Goal: Task Accomplishment & Management: Complete application form

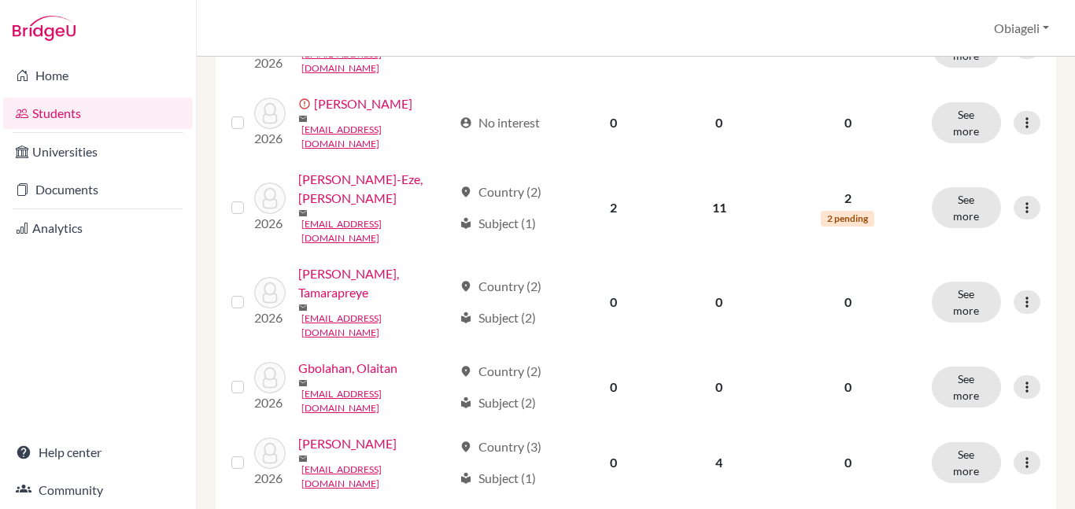
scroll to position [1350, 0]
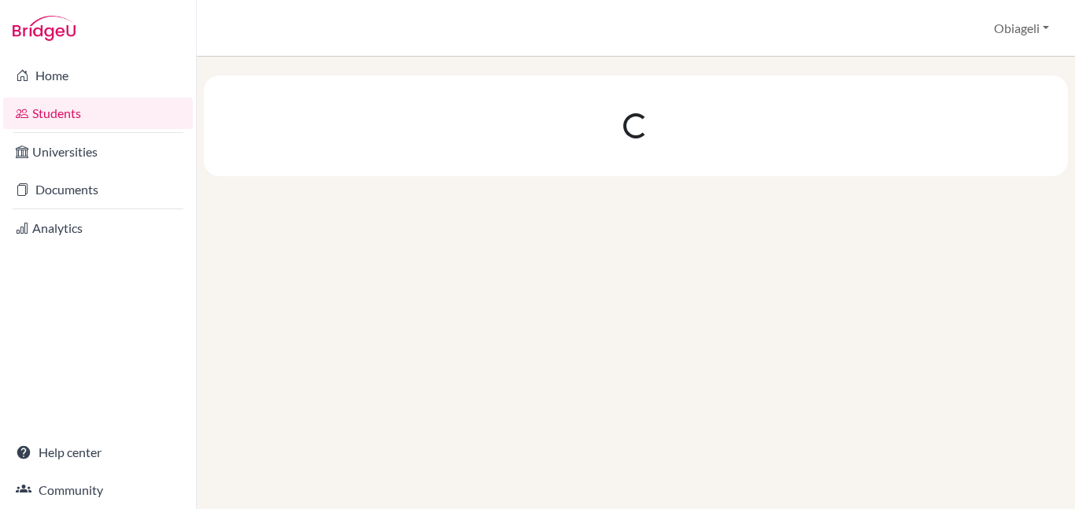
scroll to position [0, 0]
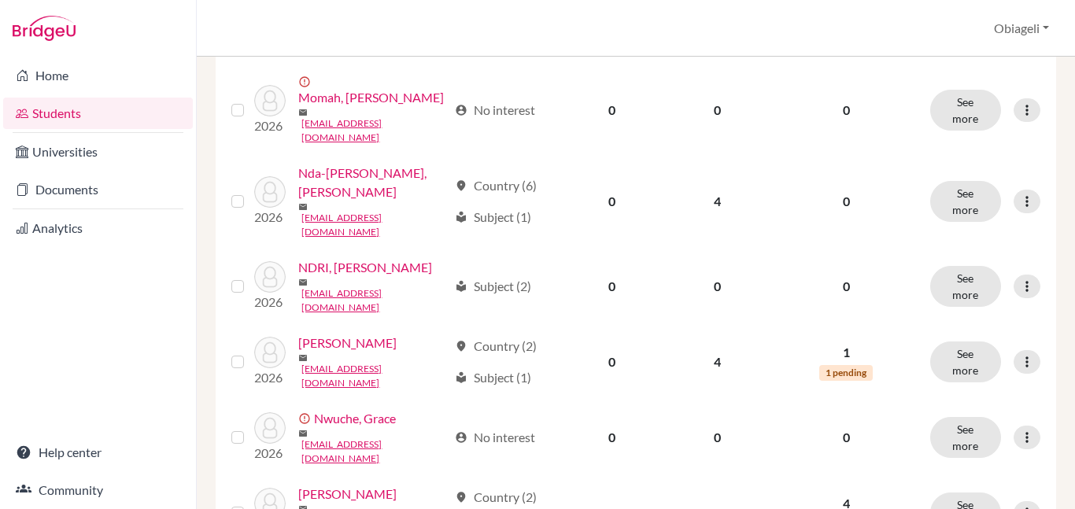
scroll to position [666, 0]
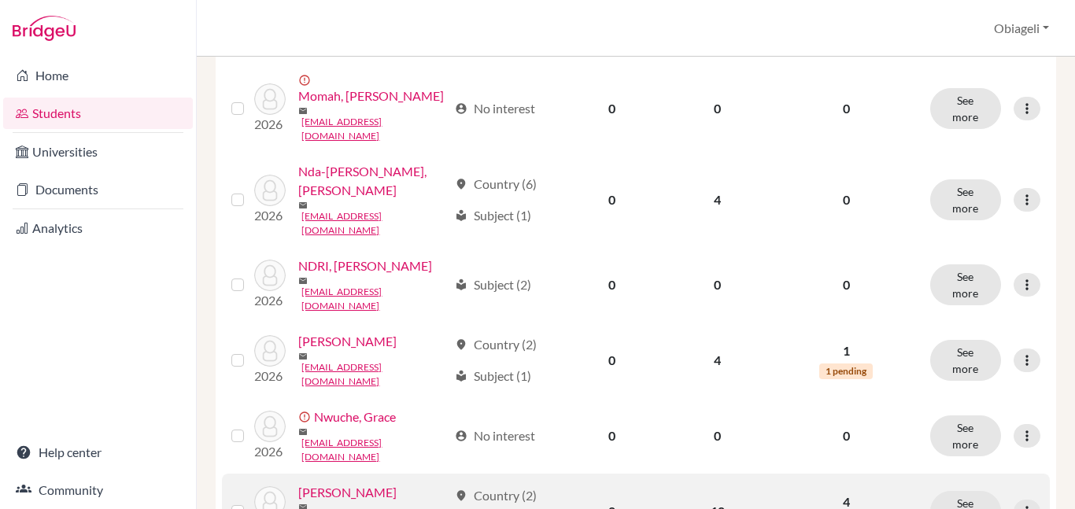
click at [389, 483] on link "Okebugwu, Daniella" at bounding box center [347, 492] width 98 height 19
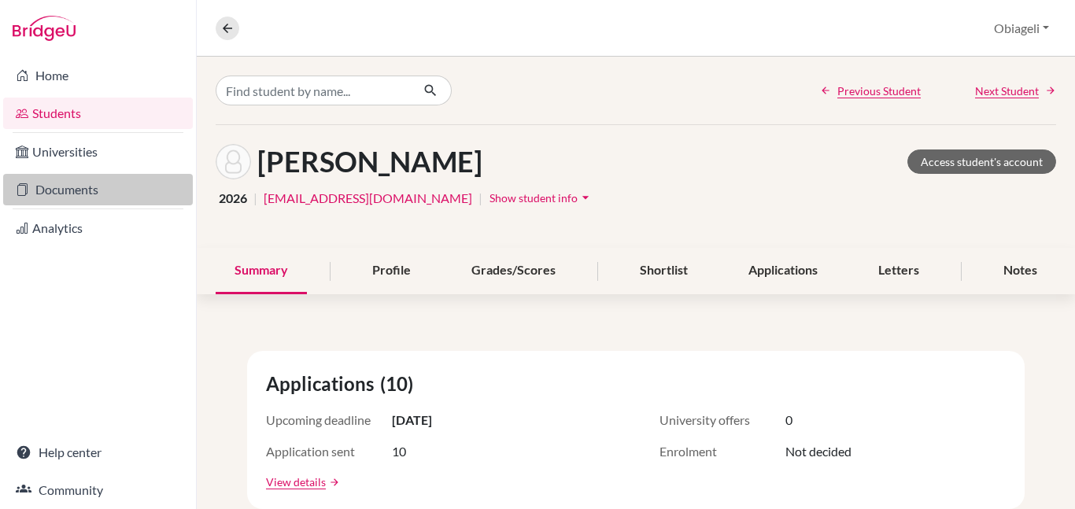
click at [86, 185] on link "Documents" at bounding box center [98, 189] width 190 height 31
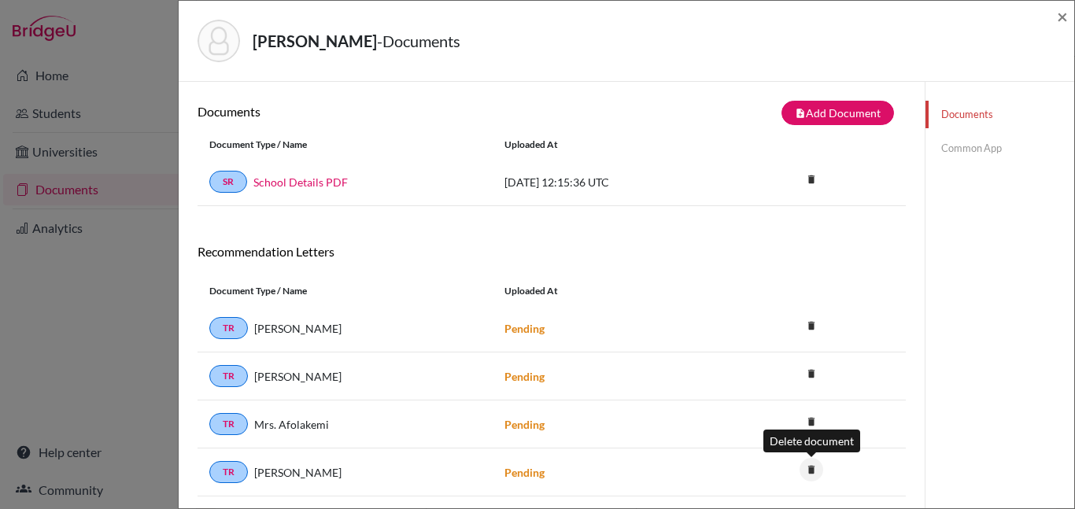
click at [811, 470] on icon "delete" at bounding box center [811, 470] width 24 height 24
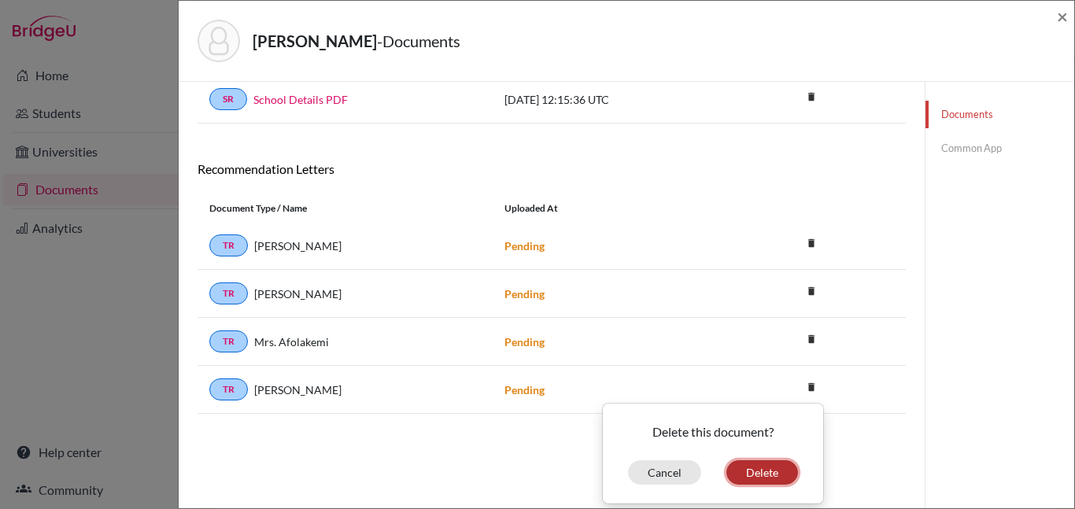
click at [762, 470] on button "Delete" at bounding box center [762, 472] width 72 height 24
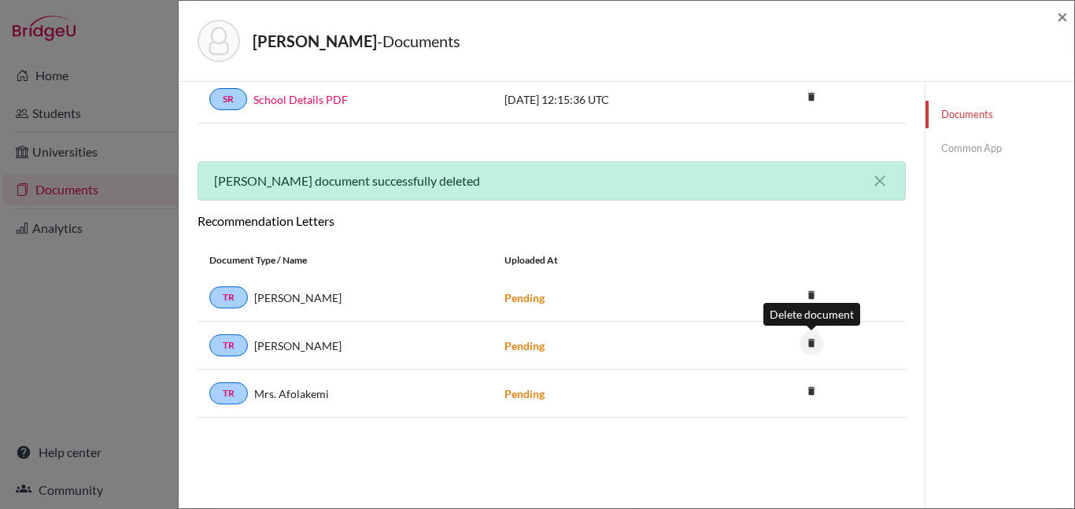
click at [814, 341] on icon "delete" at bounding box center [811, 343] width 24 height 24
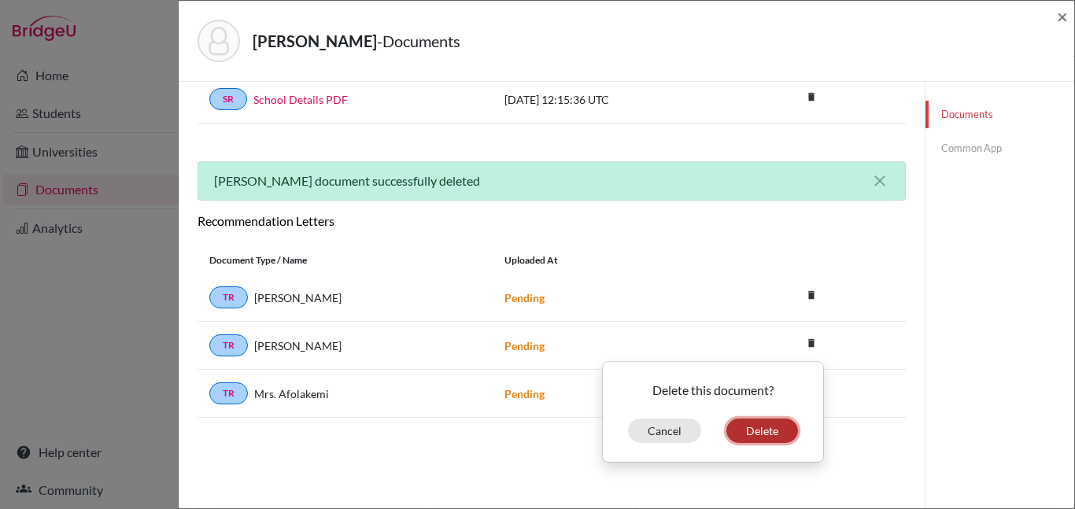
click at [762, 437] on button "Delete" at bounding box center [762, 431] width 72 height 24
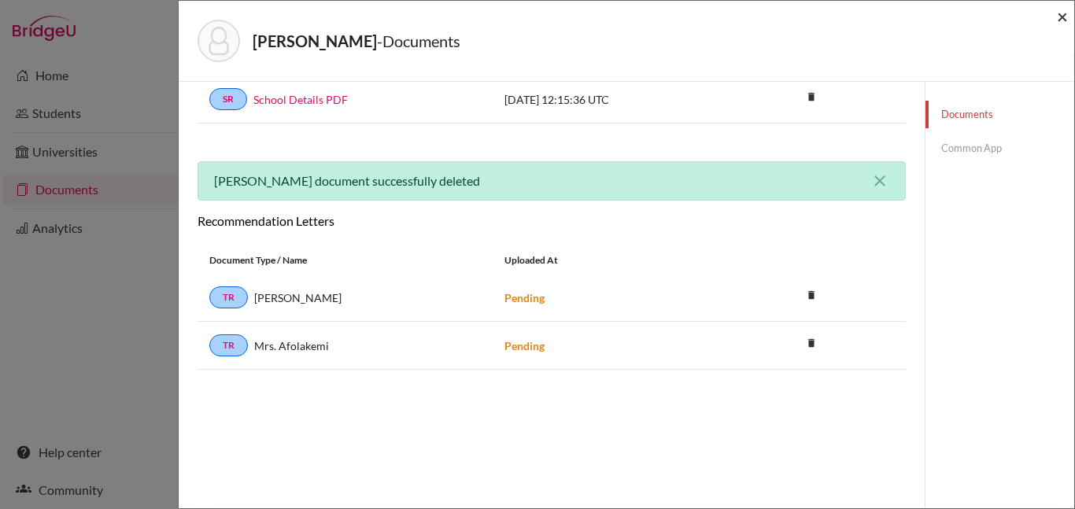
click at [1064, 15] on span "×" at bounding box center [1062, 16] width 11 height 23
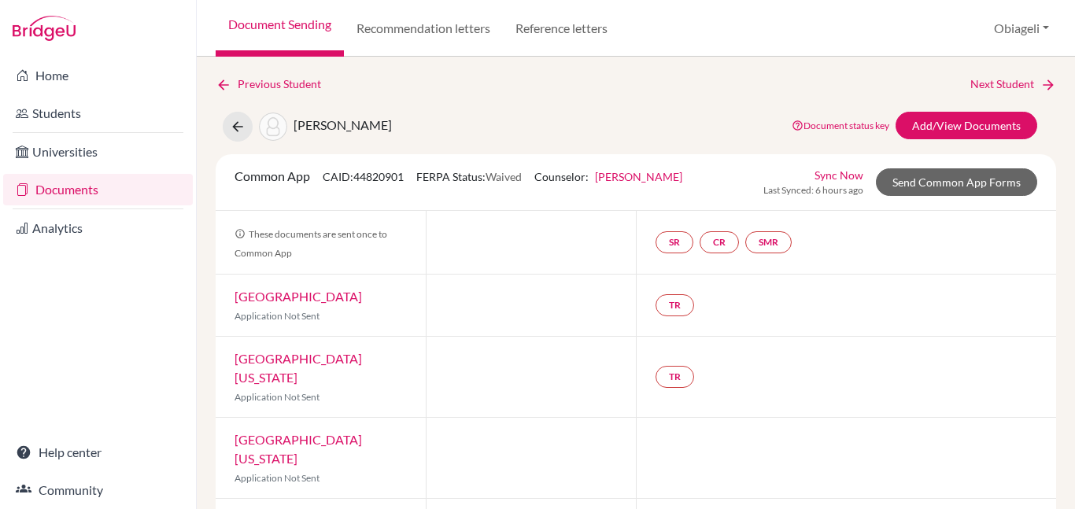
click at [72, 187] on link "Documents" at bounding box center [98, 189] width 190 height 31
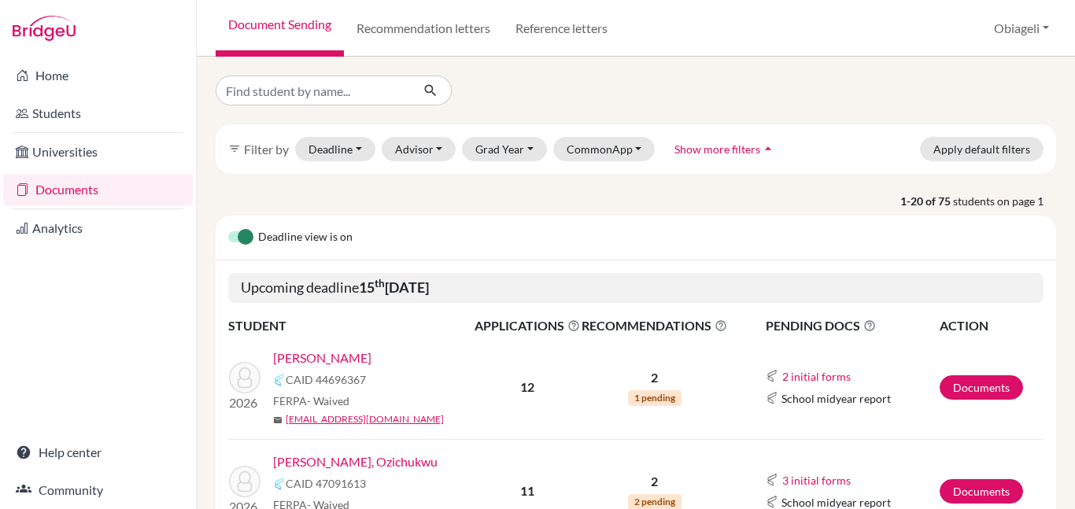
click at [522, 232] on div "Deadline view is on" at bounding box center [636, 238] width 840 height 45
click at [1011, 28] on button "Obiageli" at bounding box center [1021, 28] width 69 height 30
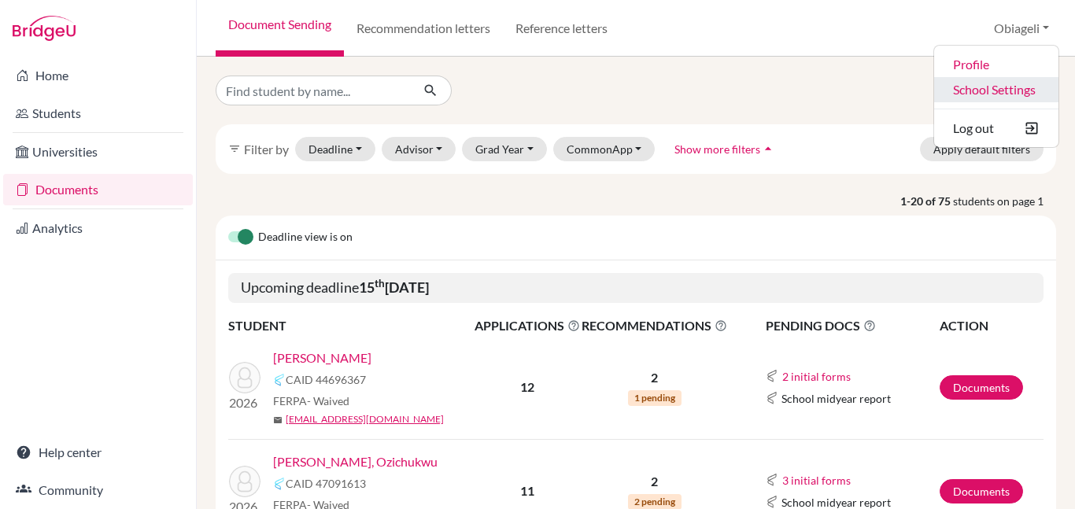
click at [976, 83] on link "School Settings" at bounding box center [996, 89] width 124 height 25
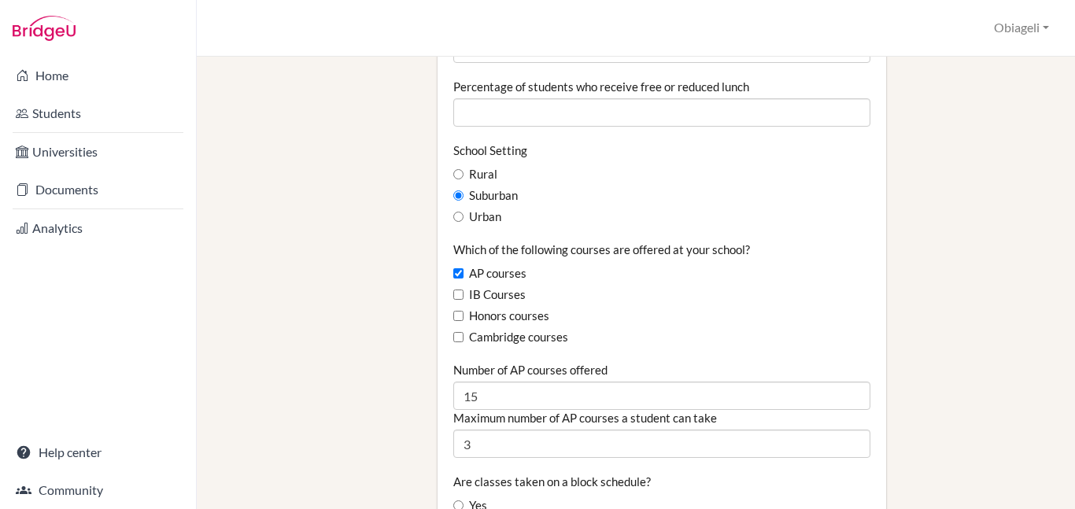
scroll to position [903, 0]
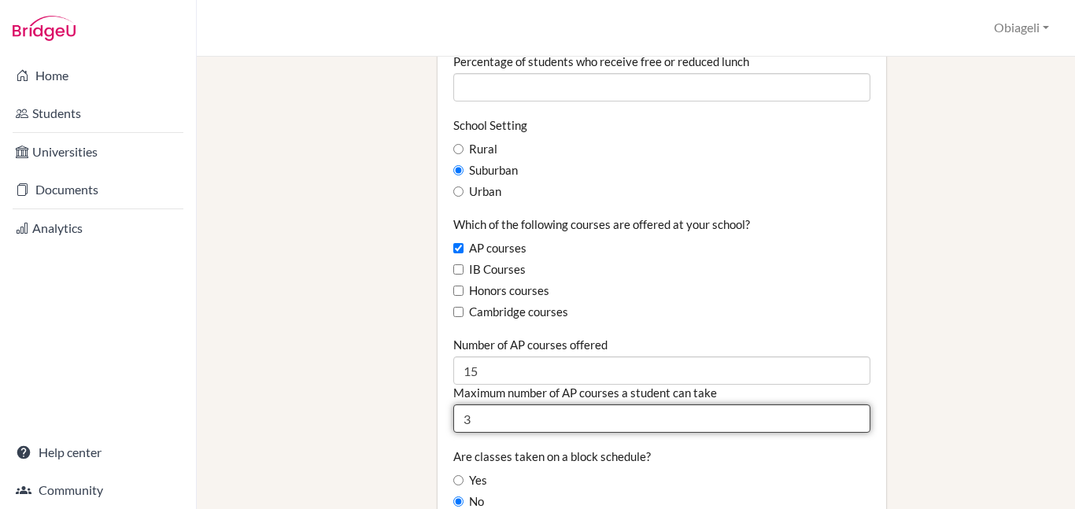
click at [529, 404] on input "3" at bounding box center [661, 418] width 417 height 28
type input "1"
click at [859, 404] on input "1" at bounding box center [661, 418] width 417 height 28
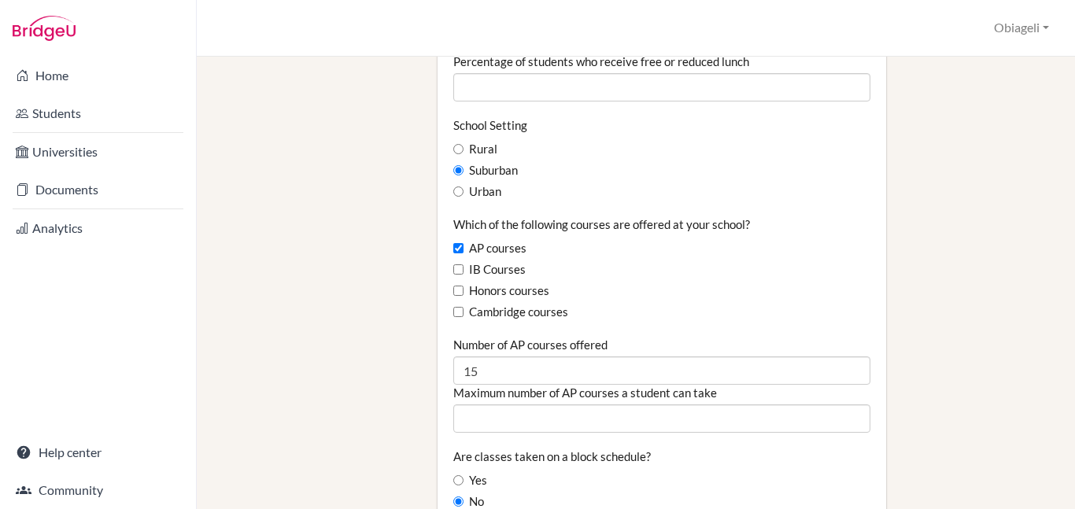
click at [832, 448] on div "Are classes taken on a block schedule? Yes No" at bounding box center [661, 479] width 417 height 62
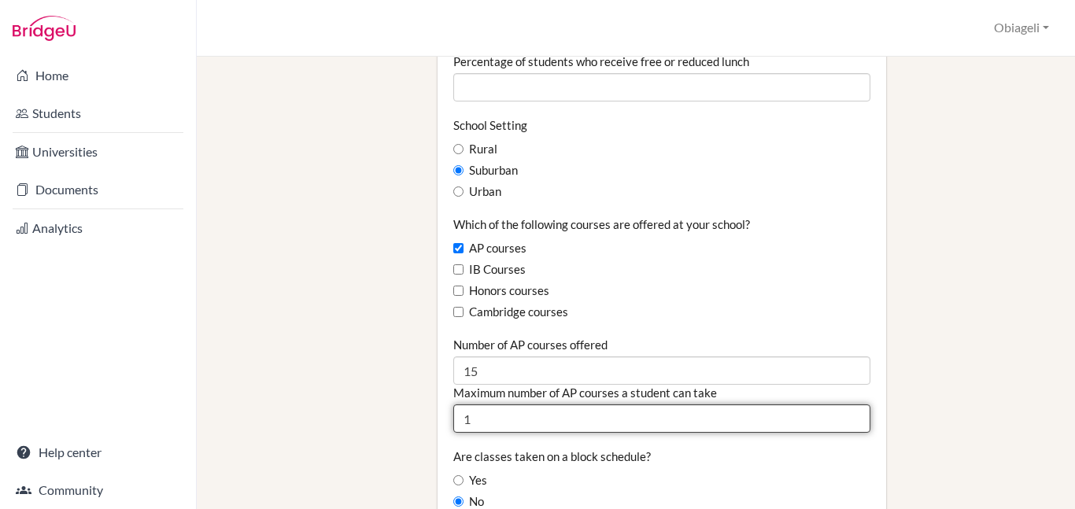
click at [854, 404] on input "1" at bounding box center [661, 418] width 417 height 28
click at [854, 404] on input "2" at bounding box center [661, 418] width 417 height 28
type input "3"
click at [854, 404] on input "3" at bounding box center [661, 418] width 417 height 28
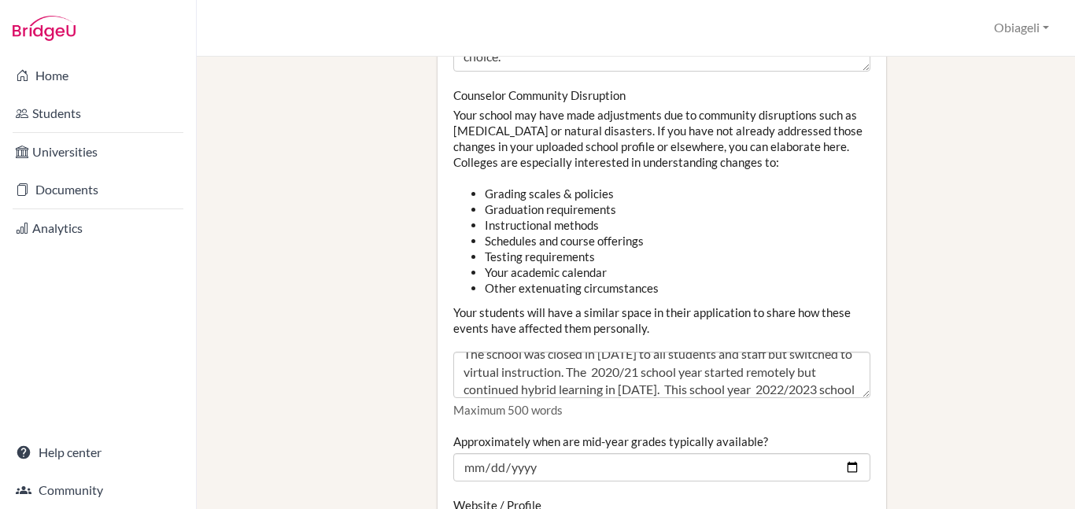
scroll to position [54, 0]
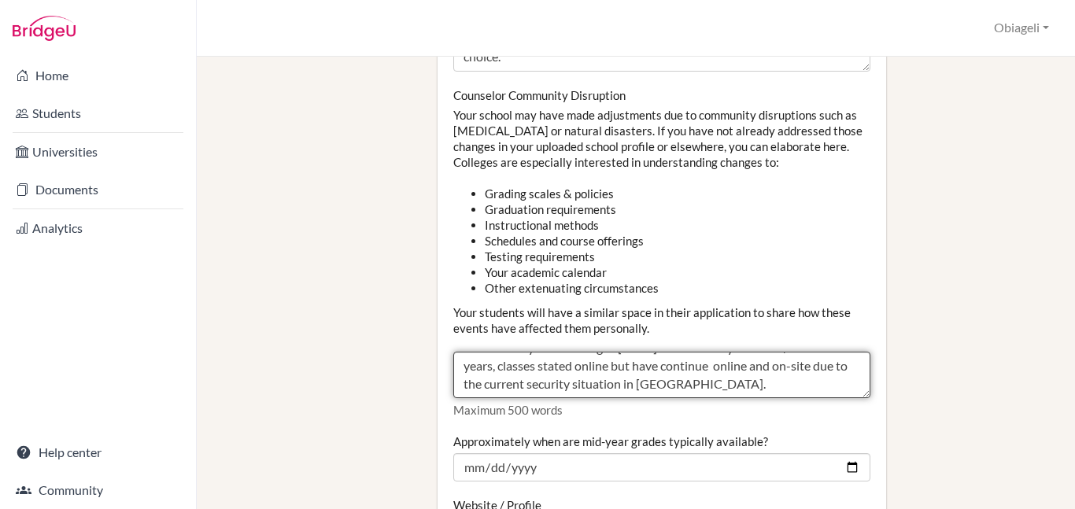
click at [822, 352] on textarea "The school was closed in March 2020 to all students and staff but switched to v…" at bounding box center [661, 375] width 417 height 47
drag, startPoint x: 463, startPoint y: 312, endPoint x: 826, endPoint y: 342, distance: 364.8
click at [826, 342] on body "Home Students Universities Documents Analytics Help center Community School Set…" at bounding box center [537, 254] width 1075 height 509
click at [630, 352] on textarea "The school was closed in March 2020 to all students and staff but switched to v…" at bounding box center [661, 375] width 417 height 47
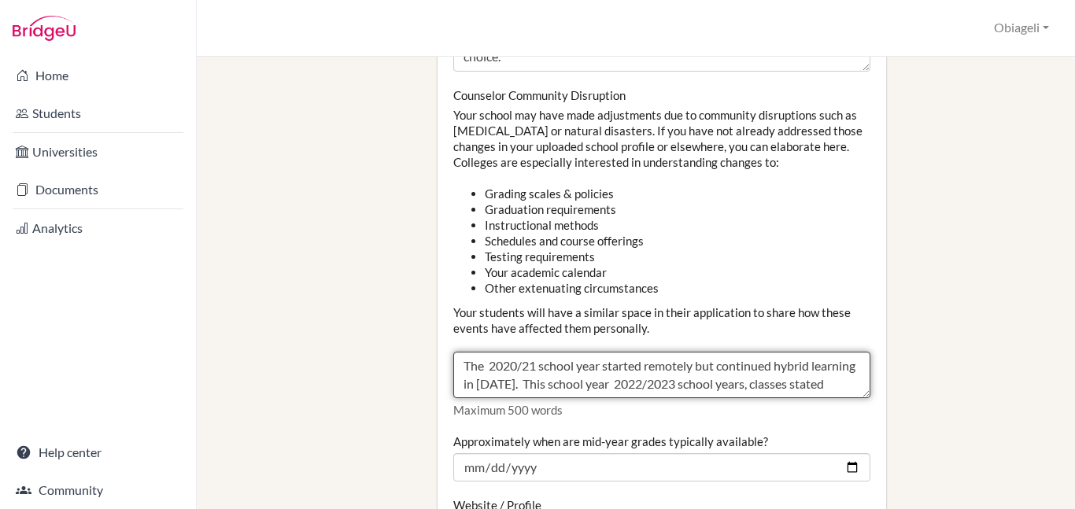
click at [492, 352] on textarea "The school was closed in March 2020 to all students and staff but switched to v…" at bounding box center [661, 375] width 417 height 47
click at [611, 352] on textarea "The school was closed in March 2020 to all students and staff but switched to v…" at bounding box center [661, 375] width 417 height 47
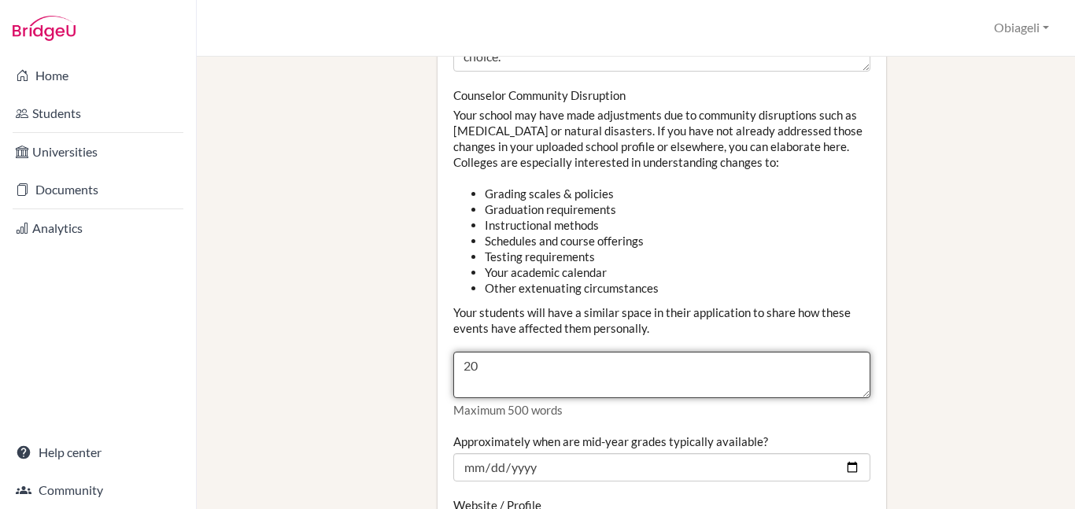
type textarea "2"
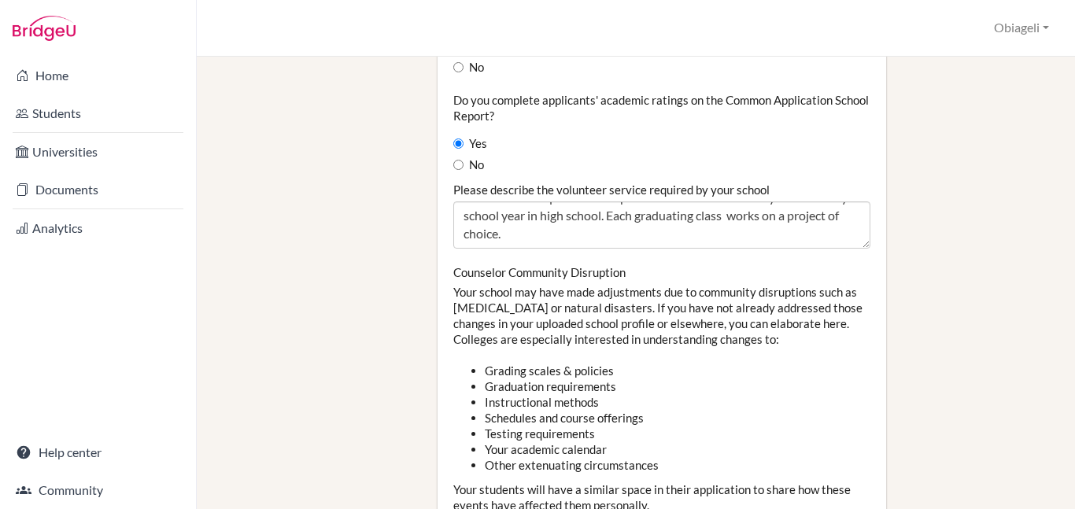
scroll to position [1633, 0]
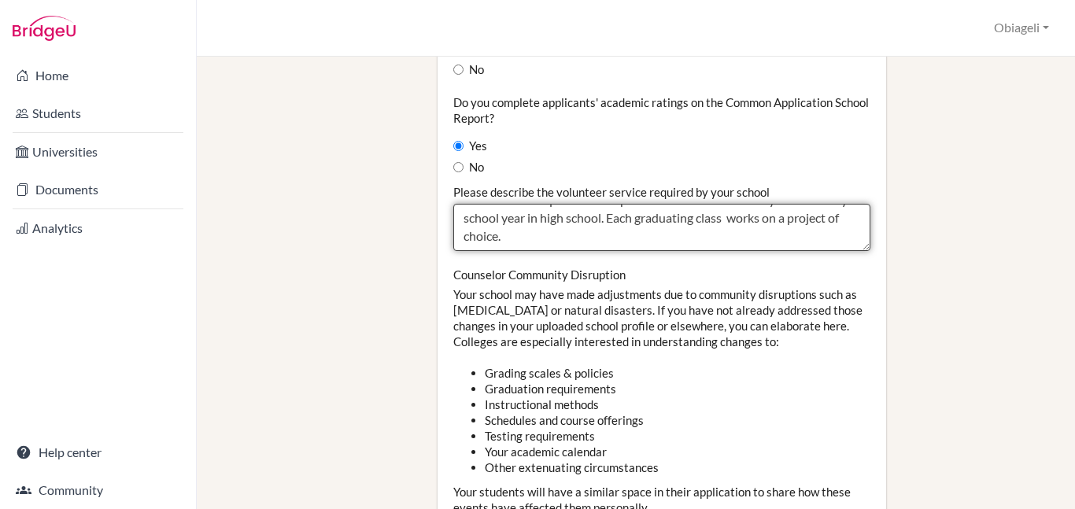
click at [519, 204] on textarea "Students are required to complete 20 hours of community service every school ye…" at bounding box center [661, 227] width 417 height 47
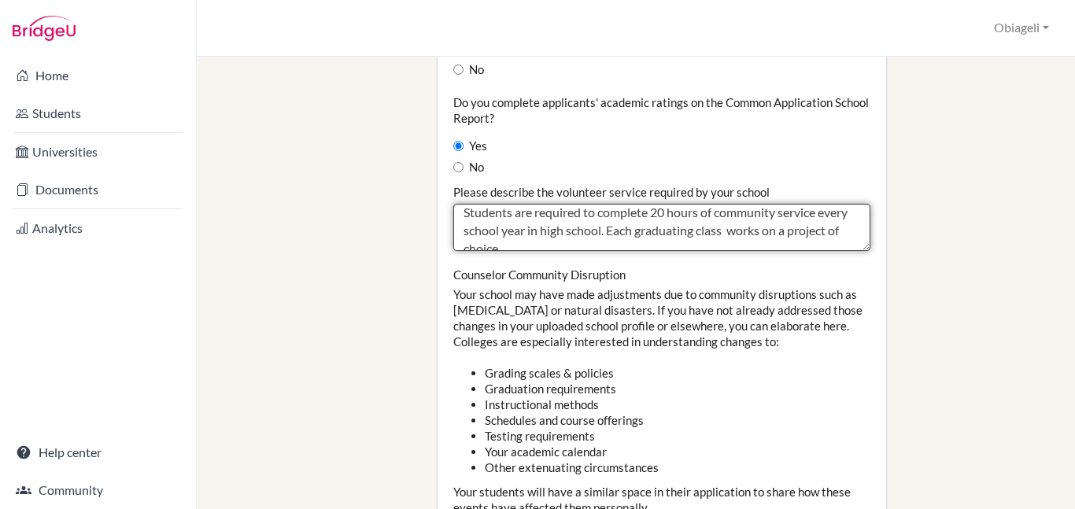
click at [732, 204] on textarea "Students are required to complete 20 hours of community service every school ye…" at bounding box center [661, 227] width 417 height 47
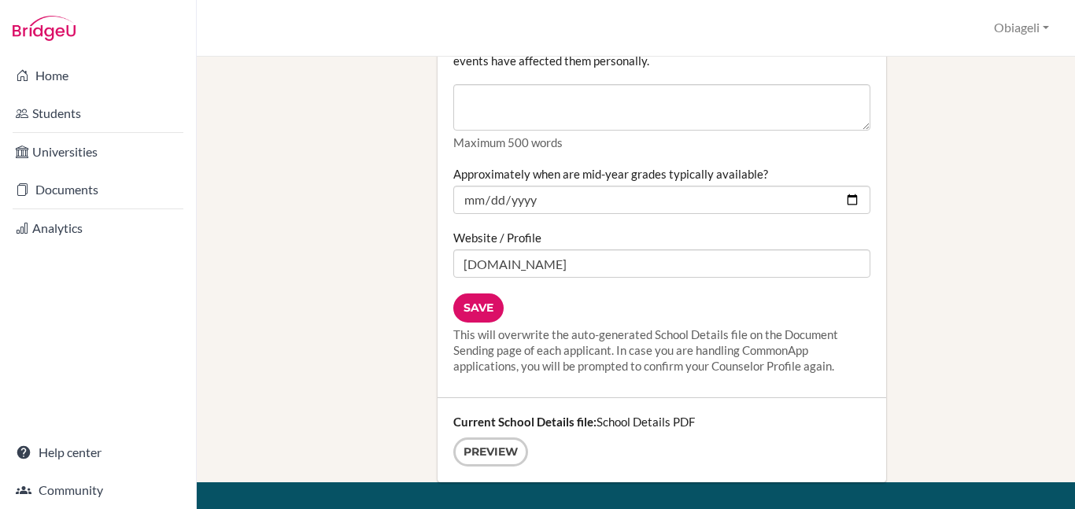
scroll to position [2089, 0]
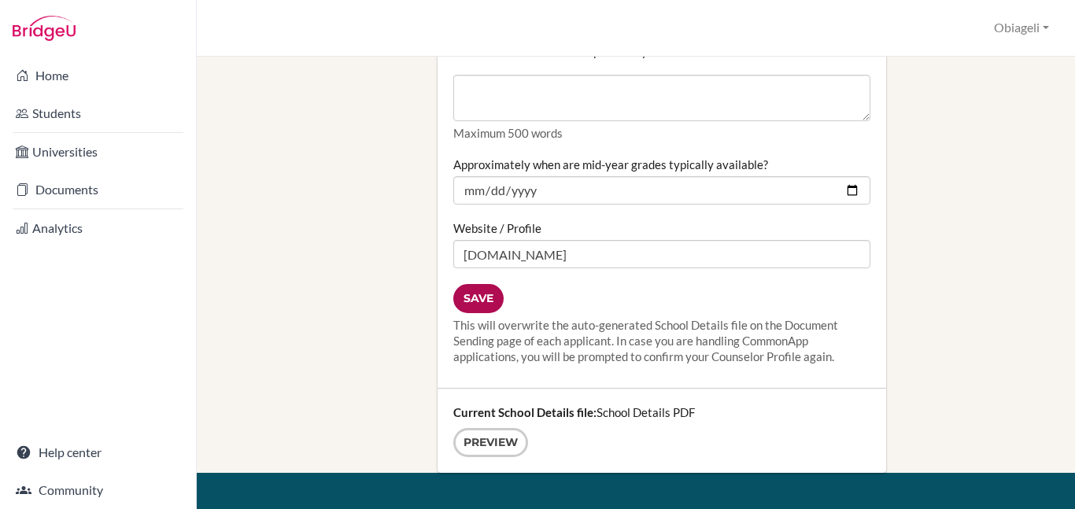
type textarea "Students are required to complete 20 hours of community service every school ye…"
click at [473, 284] on input "Save" at bounding box center [478, 298] width 50 height 29
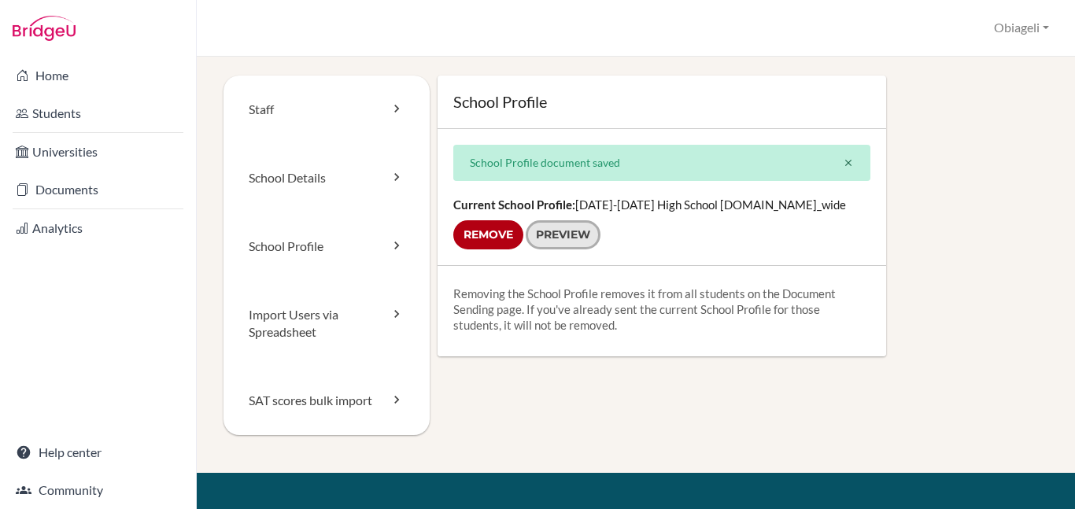
click at [552, 229] on link "Preview" at bounding box center [563, 234] width 75 height 29
click at [308, 327] on link "Import Users via Spreadsheet" at bounding box center [326, 324] width 206 height 87
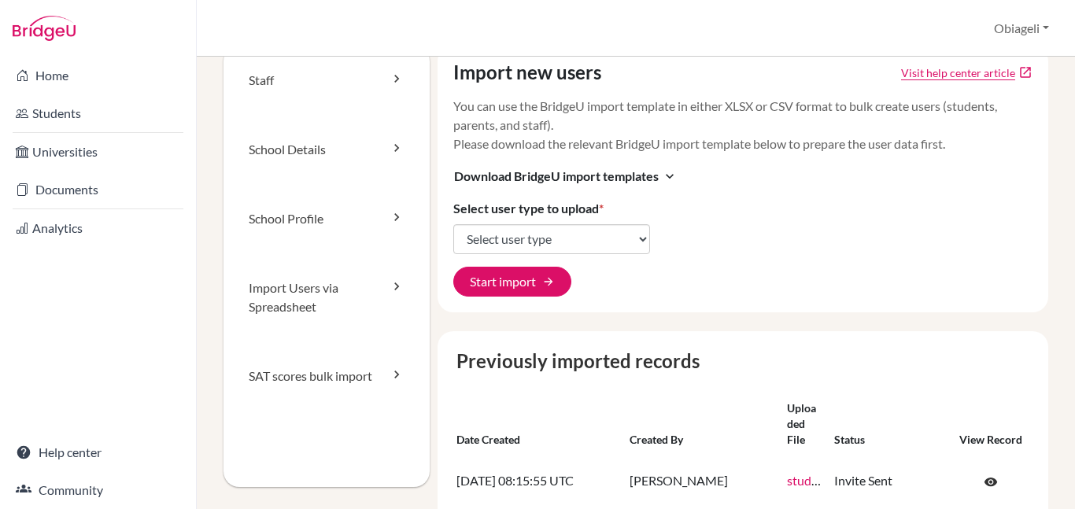
scroll to position [27, 0]
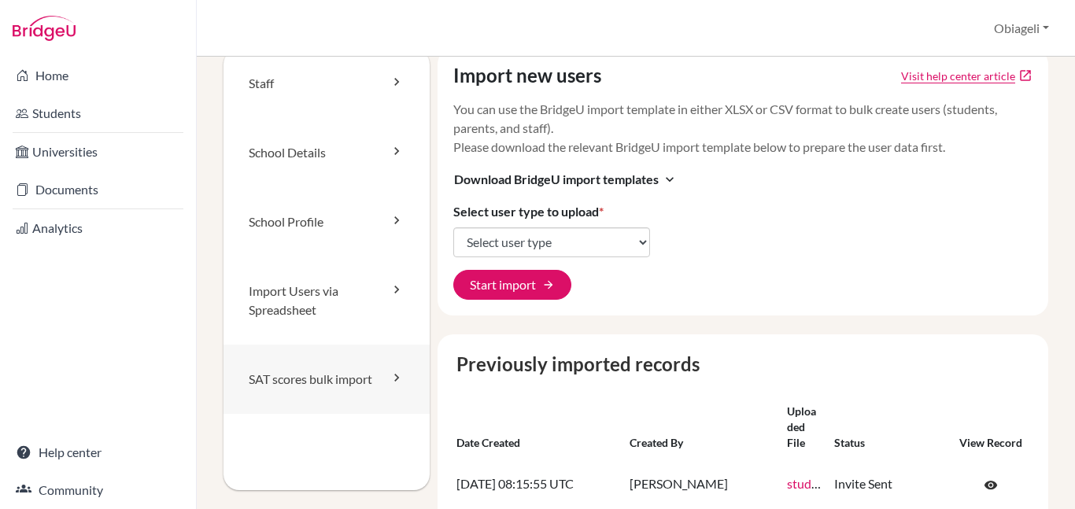
click at [312, 375] on link "SAT scores bulk import" at bounding box center [326, 379] width 206 height 69
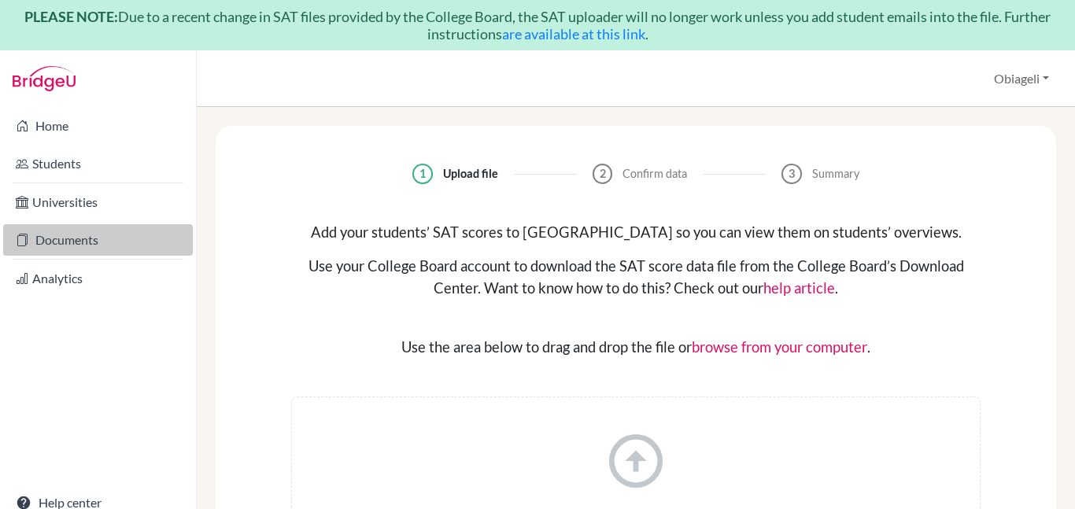
click at [62, 241] on link "Documents" at bounding box center [98, 239] width 190 height 31
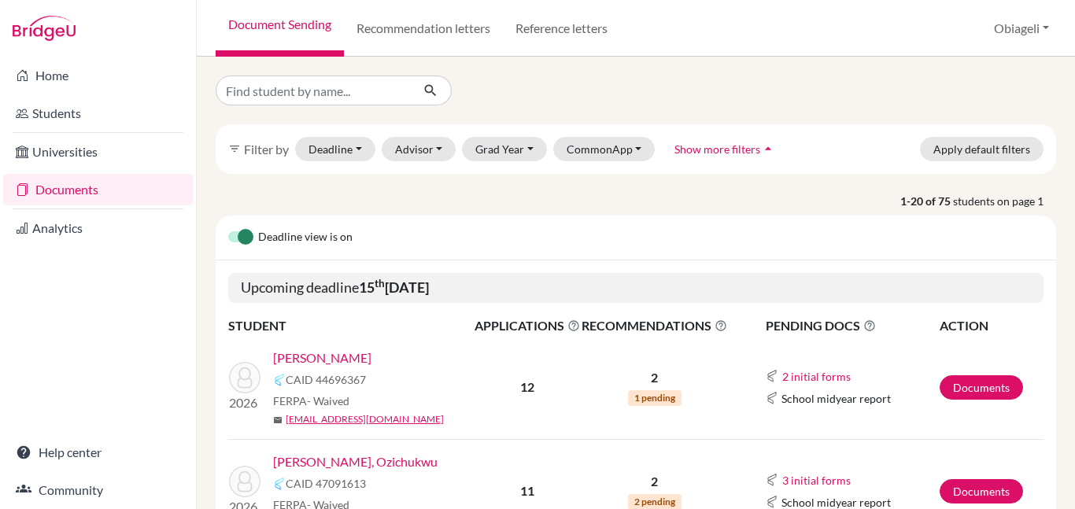
click at [308, 356] on link "[PERSON_NAME]" at bounding box center [322, 358] width 98 height 19
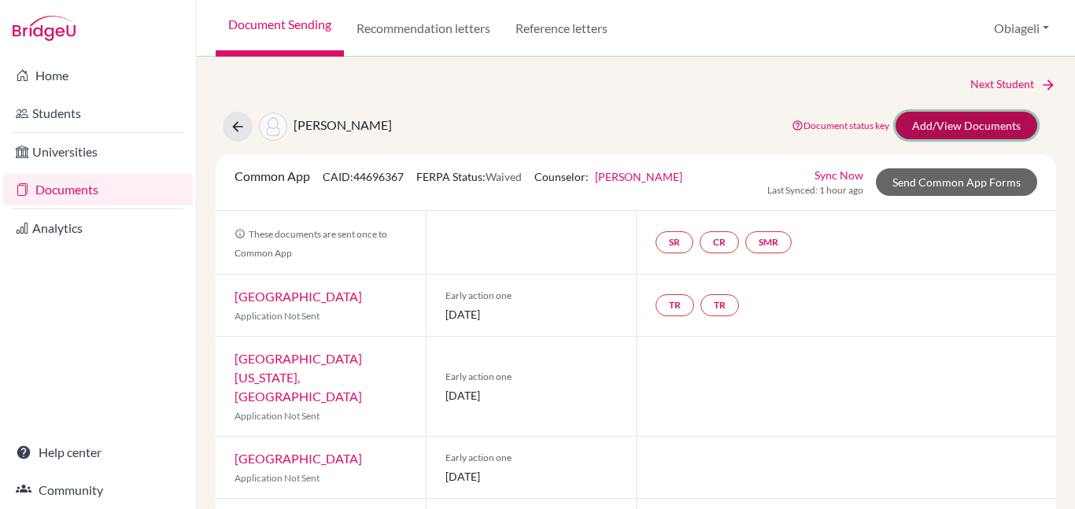
click at [940, 120] on link "Add/View Documents" at bounding box center [966, 126] width 142 height 28
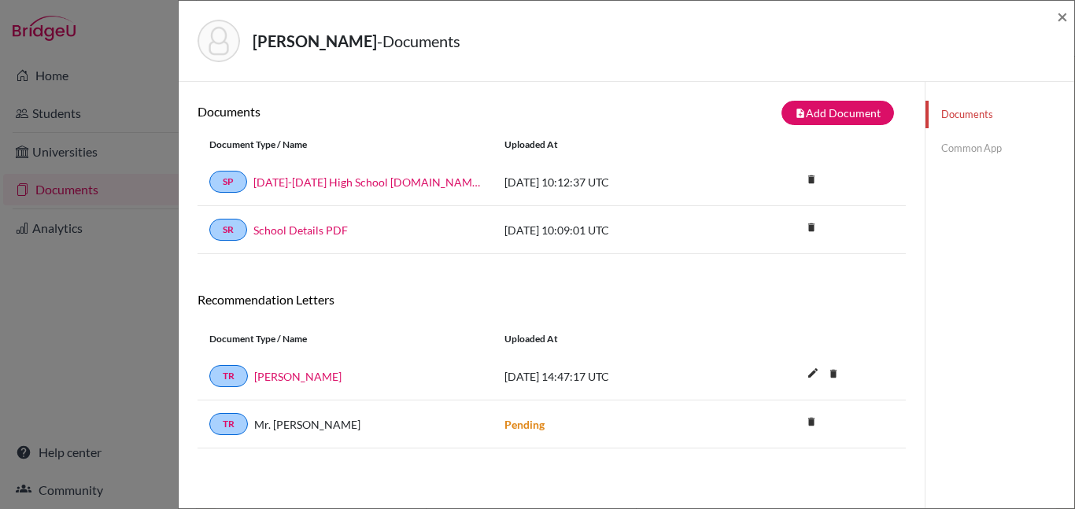
click at [969, 148] on link "Common App" at bounding box center [999, 149] width 149 height 28
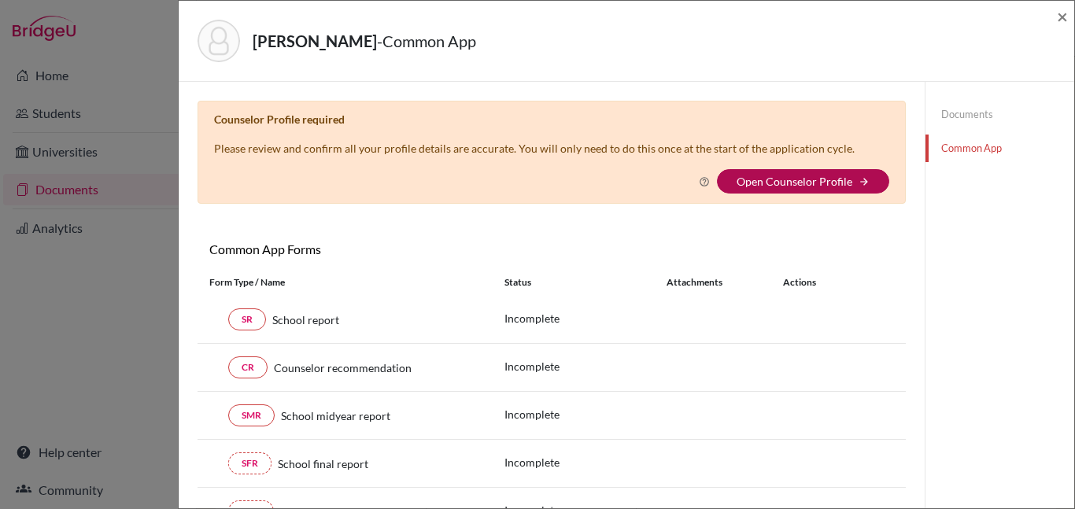
click at [827, 180] on link "Open Counselor Profile" at bounding box center [794, 181] width 116 height 13
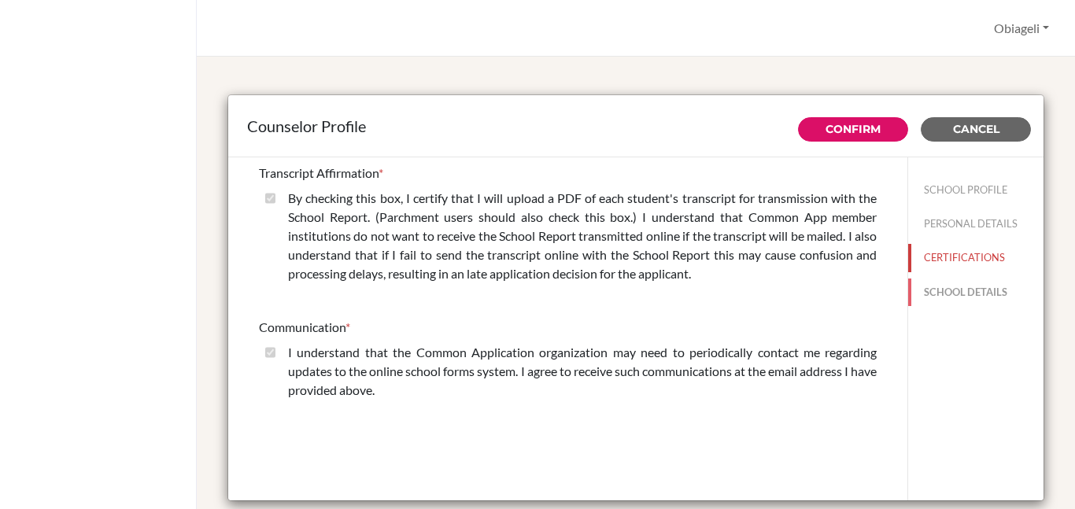
click at [960, 286] on button "SCHOOL DETAILS" at bounding box center [975, 293] width 135 height 28
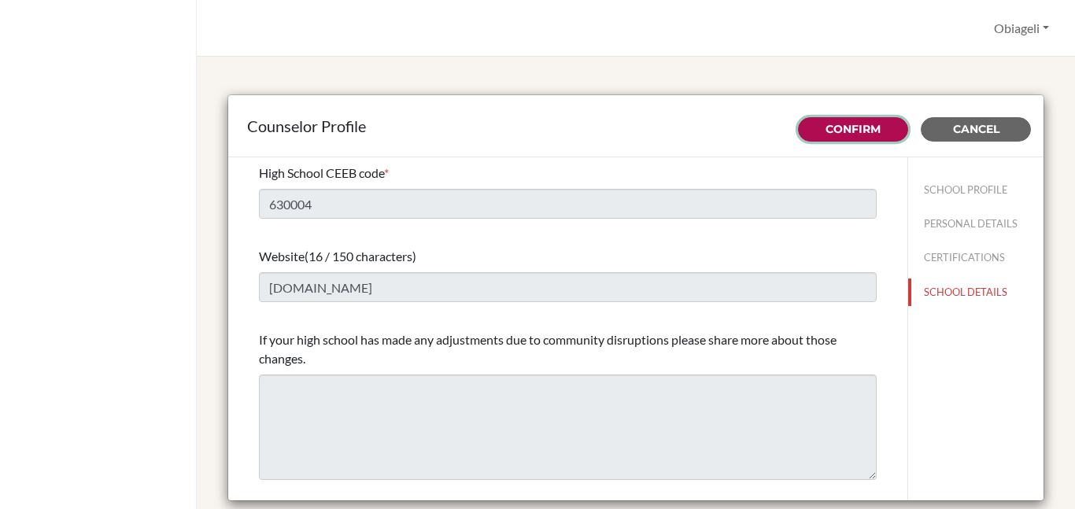
click at [850, 126] on link "Confirm" at bounding box center [852, 129] width 55 height 14
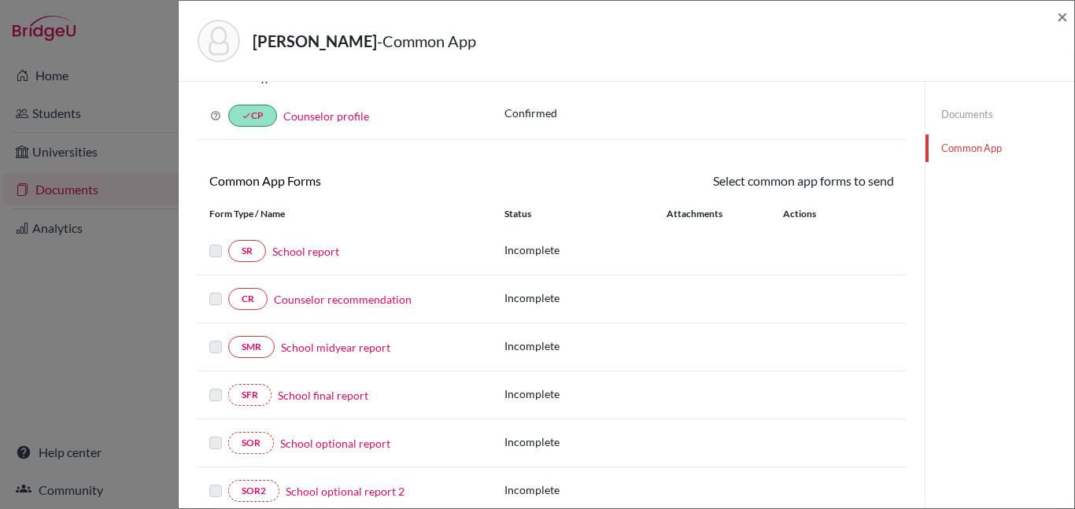
scroll to position [67, 0]
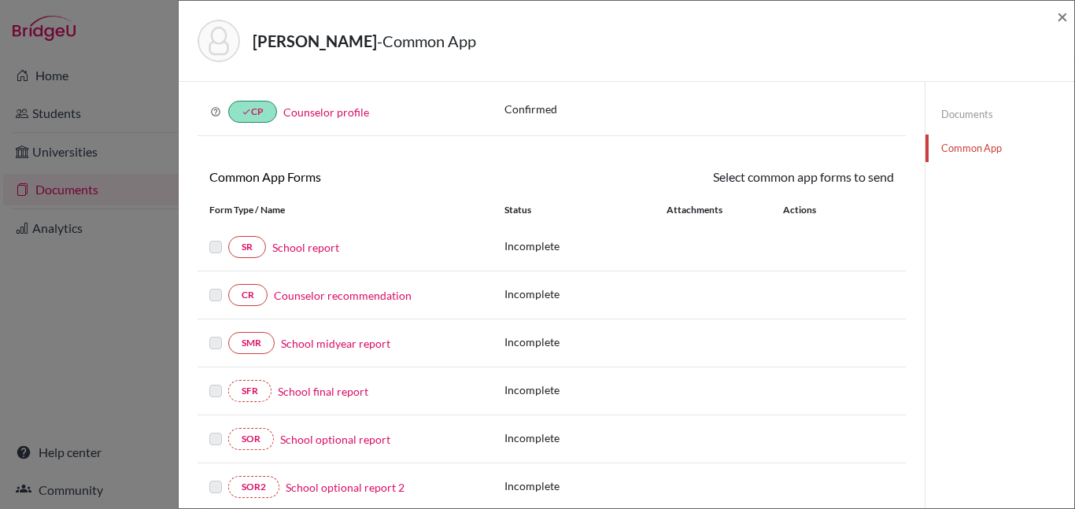
click at [319, 249] on link "School report" at bounding box center [305, 247] width 67 height 17
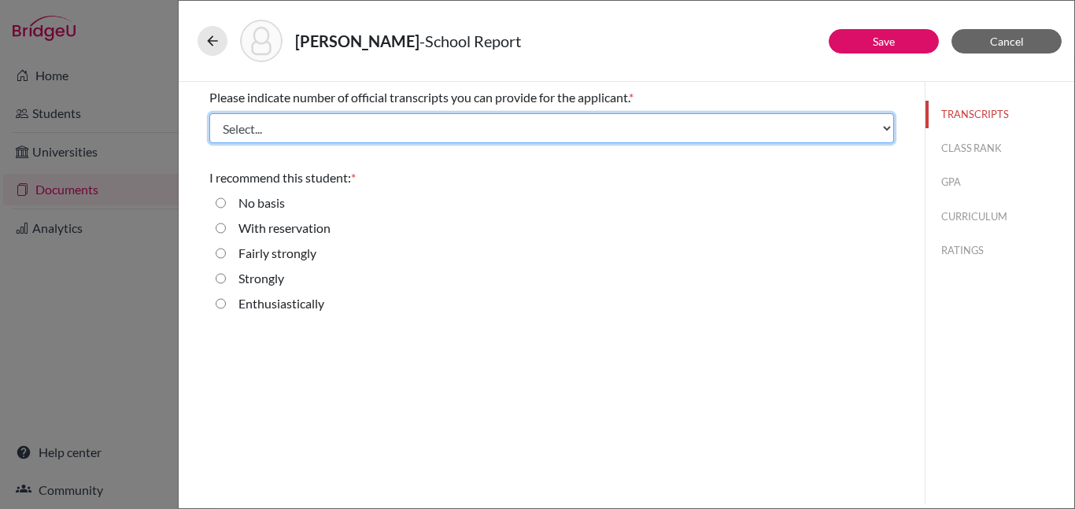
click at [747, 121] on select "Select... 1 2 3 4" at bounding box center [551, 128] width 684 height 30
click at [209, 113] on select "Select... 1 2 3 4" at bounding box center [551, 128] width 684 height 30
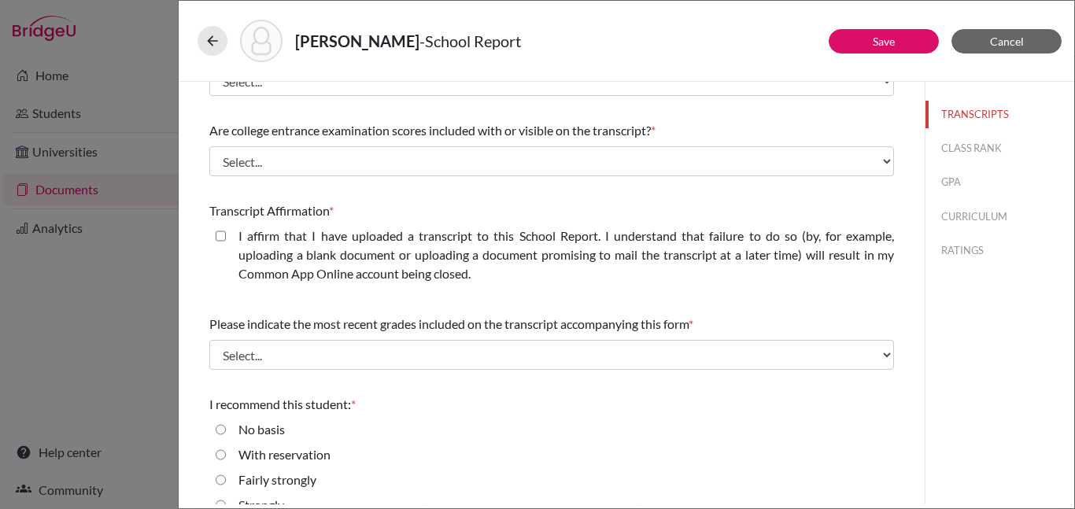
scroll to position [357, 0]
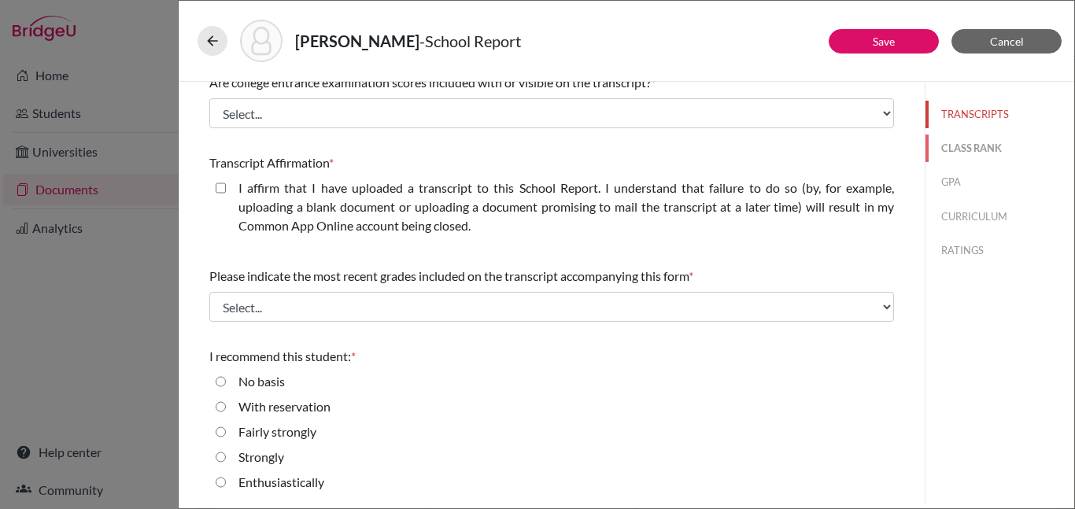
click at [965, 147] on button "CLASS RANK" at bounding box center [999, 149] width 149 height 28
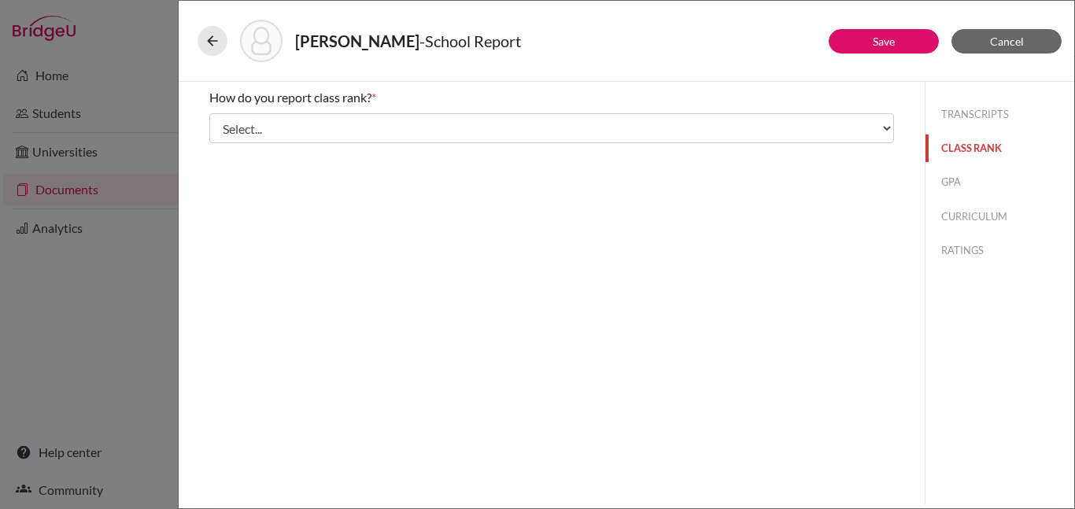
scroll to position [0, 0]
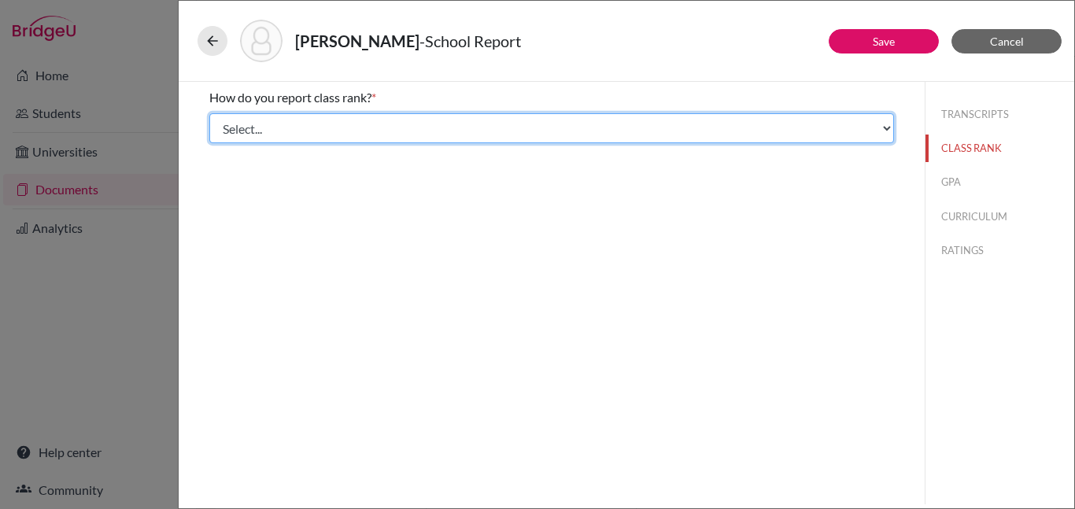
click at [874, 124] on select "Select... Exact Decile Quintile Quartile None" at bounding box center [551, 128] width 684 height 30
select select "5"
click at [209, 113] on select "Select... Exact Decile Quintile Quartile None" at bounding box center [551, 128] width 684 height 30
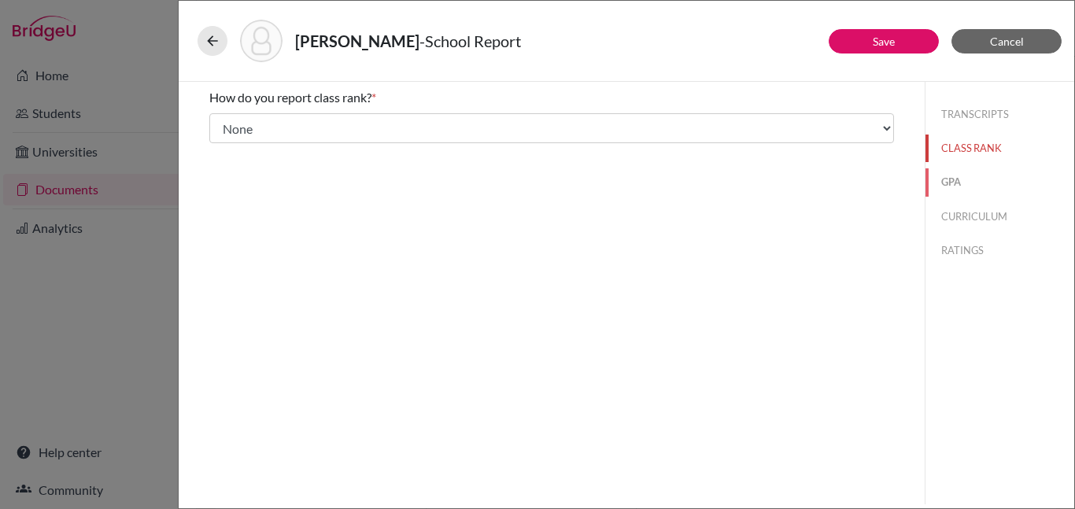
click at [959, 177] on button "GPA" at bounding box center [999, 182] width 149 height 28
click at [220, 122] on input "Yes" at bounding box center [221, 122] width 10 height 19
radio input "true"
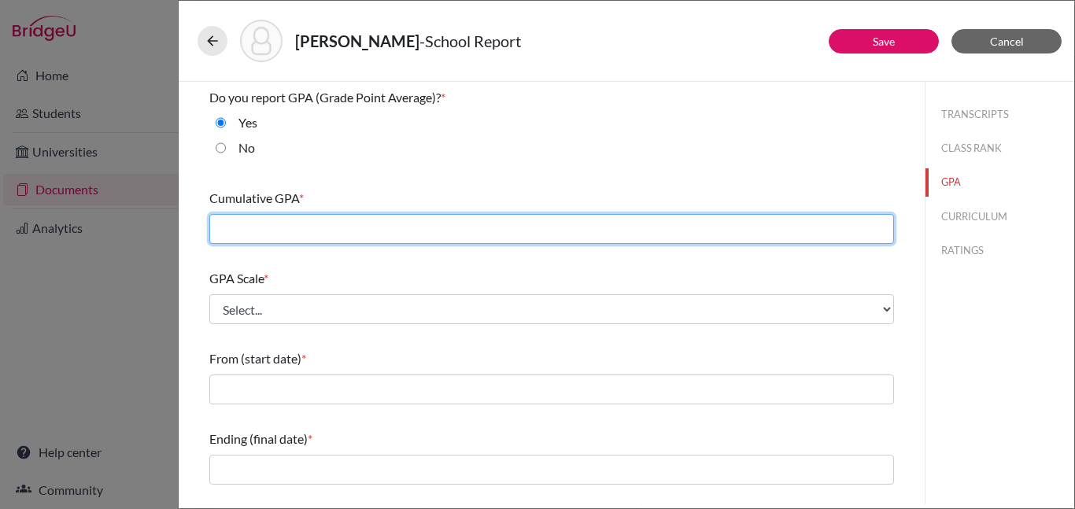
click at [261, 229] on input "text" at bounding box center [551, 229] width 684 height 30
type input "3.73"
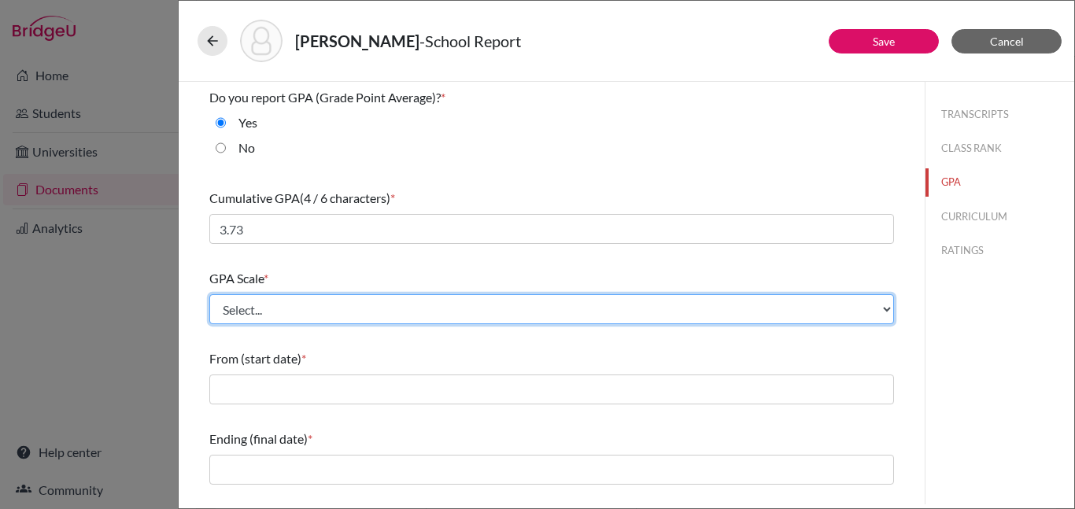
click at [411, 310] on select "Select... 4 5 6 7 8 9 10 11 12 13 14 15 16 17 18 19 20 100" at bounding box center [551, 309] width 684 height 30
select select "4"
click at [209, 294] on select "Select... 4 5 6 7 8 9 10 11 12 13 14 15 16 17 18 19 20 100" at bounding box center [551, 309] width 684 height 30
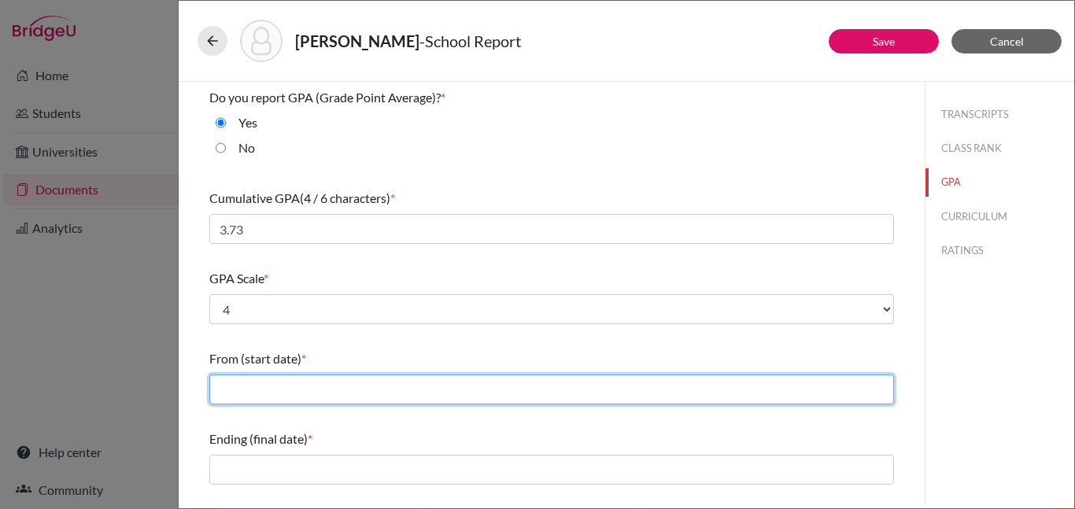
click at [283, 384] on input "text" at bounding box center [551, 390] width 684 height 30
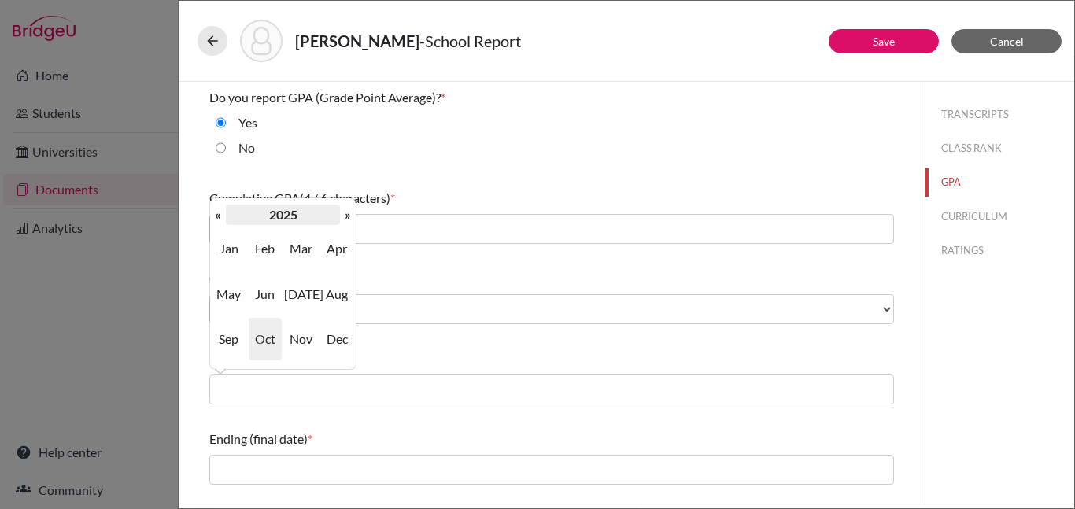
click at [290, 214] on th "2025" at bounding box center [283, 215] width 114 height 20
click at [336, 250] on span "2022" at bounding box center [336, 248] width 33 height 42
click at [263, 292] on span "Jun" at bounding box center [265, 294] width 33 height 42
type input "06/2022"
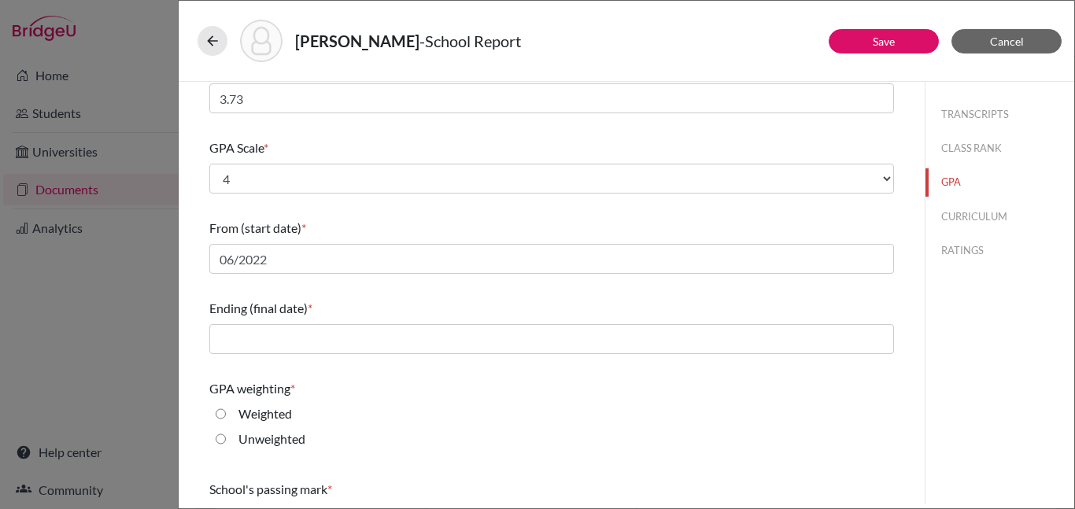
scroll to position [132, 0]
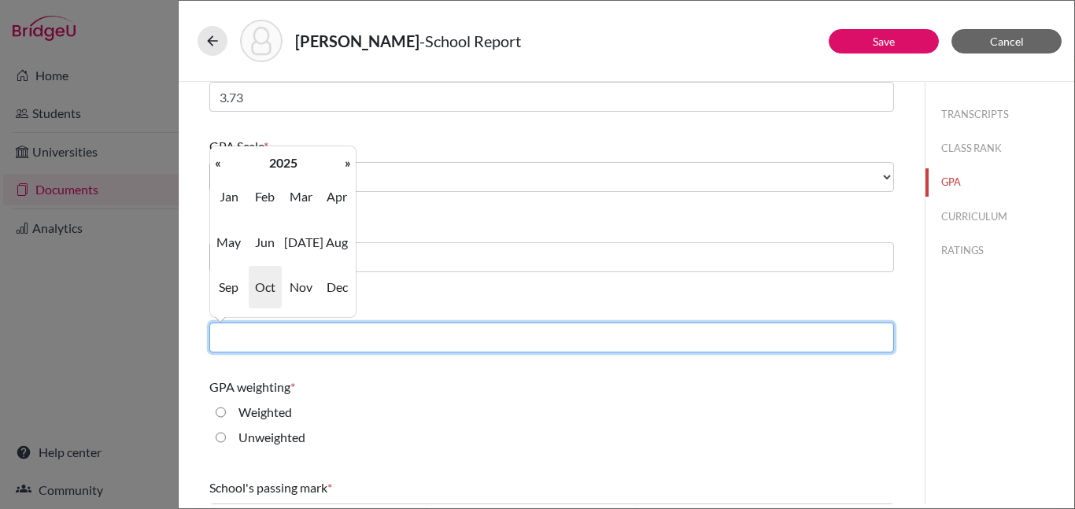
click at [334, 338] on input "text" at bounding box center [551, 338] width 684 height 30
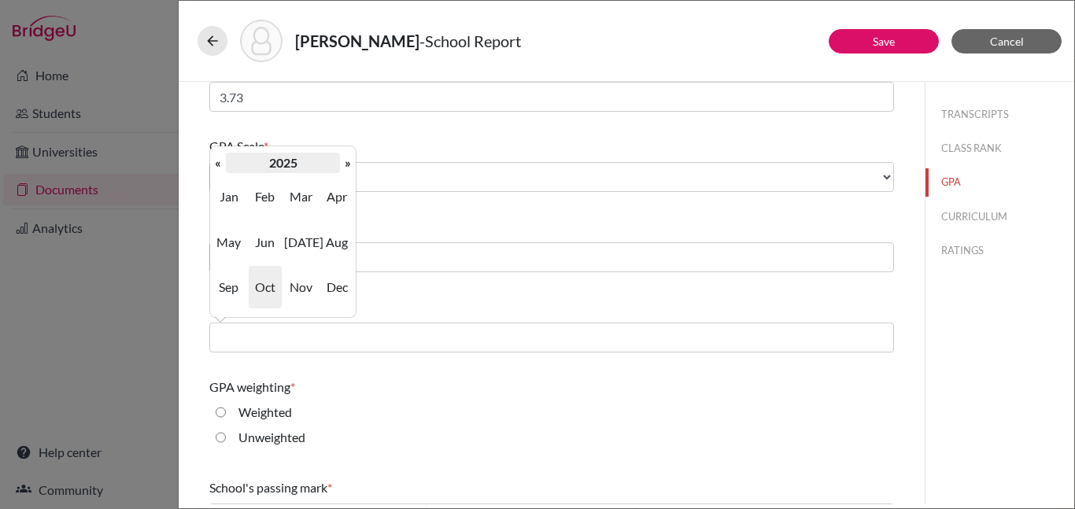
click at [292, 164] on th "2025" at bounding box center [283, 163] width 114 height 20
click at [304, 248] on span "2025" at bounding box center [300, 242] width 33 height 42
click at [337, 243] on span "Aug" at bounding box center [336, 242] width 33 height 42
type input "08/2025"
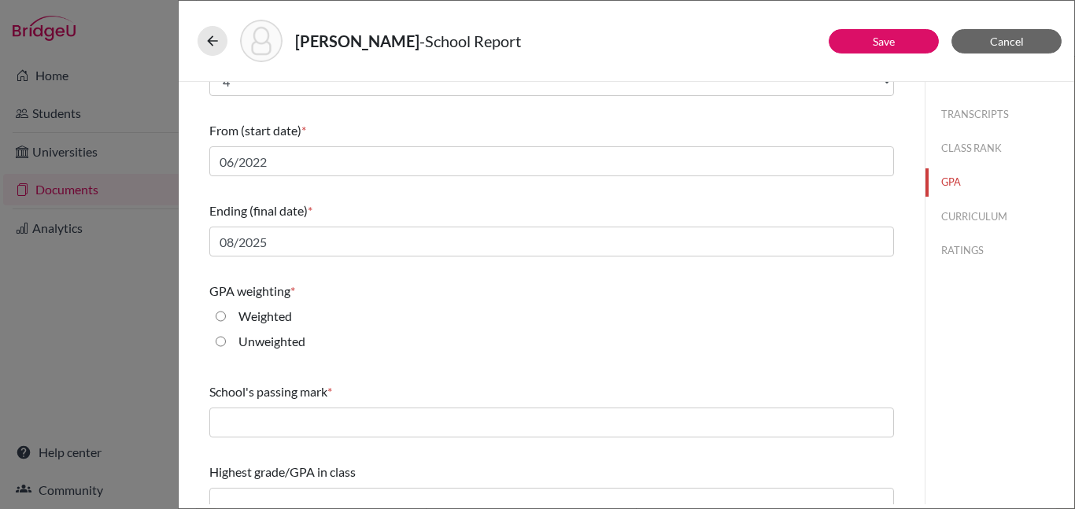
scroll to position [248, 0]
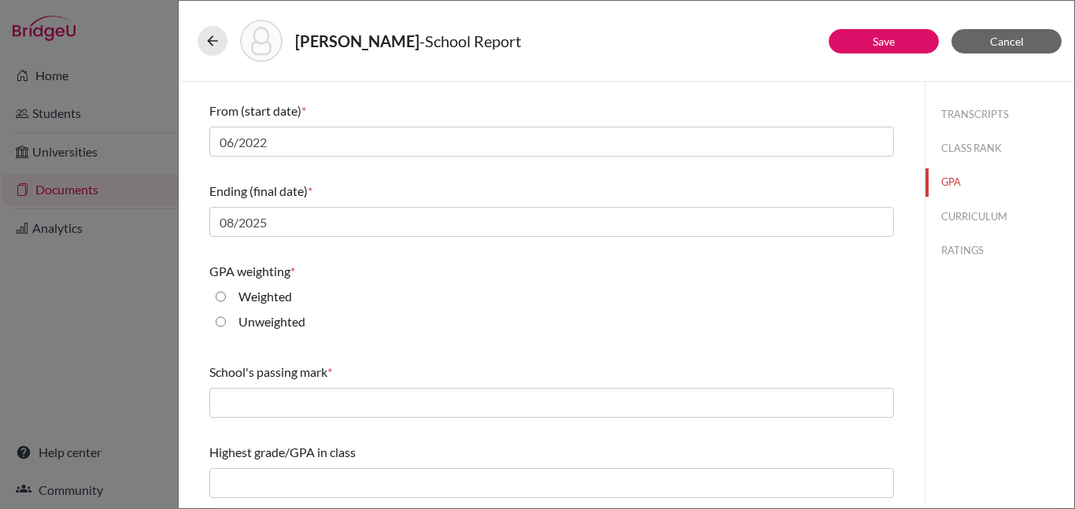
click at [222, 321] on input "Unweighted" at bounding box center [221, 321] width 10 height 19
radio input "true"
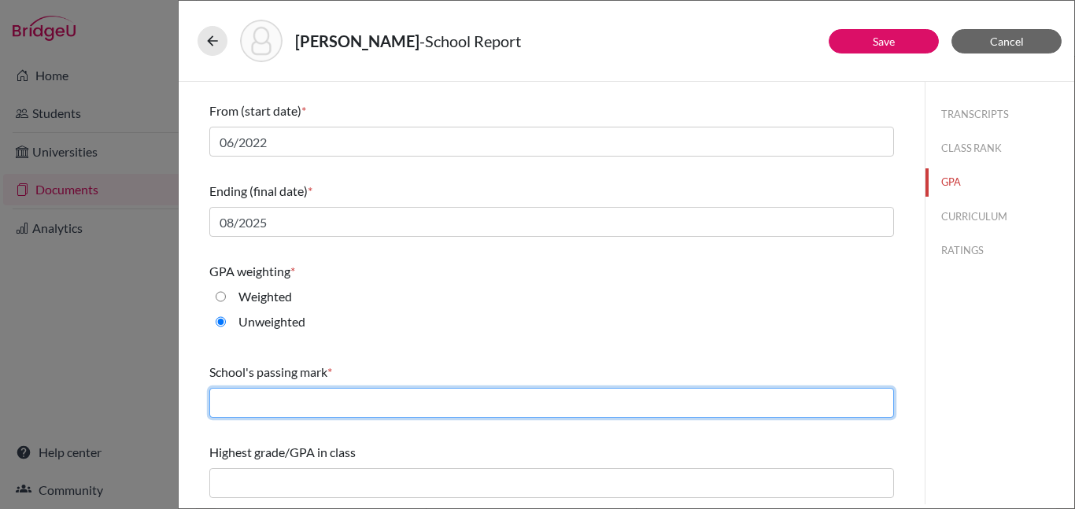
click at [236, 402] on input "text" at bounding box center [551, 403] width 684 height 30
type input "60"
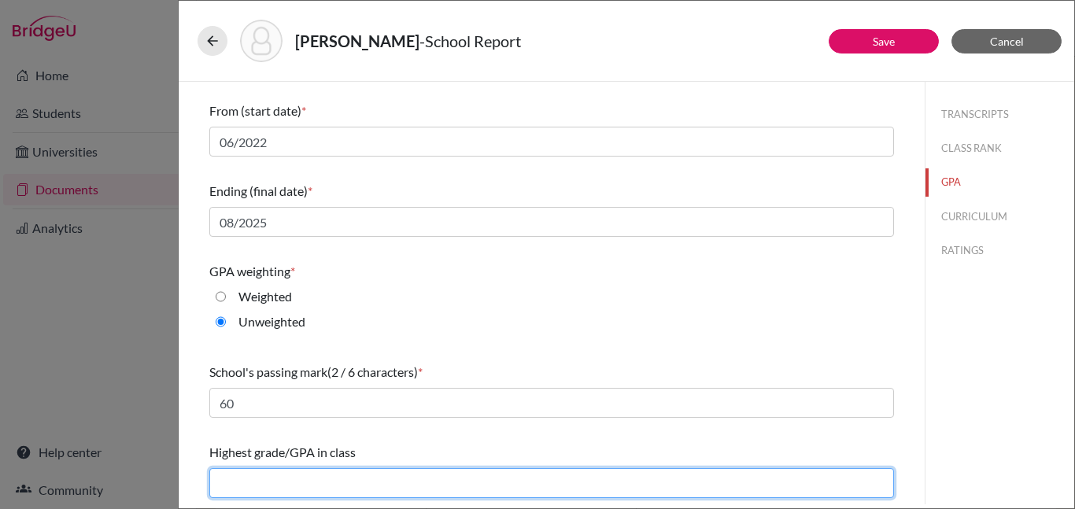
click at [347, 485] on input "text" at bounding box center [551, 483] width 684 height 30
type input "3.89"
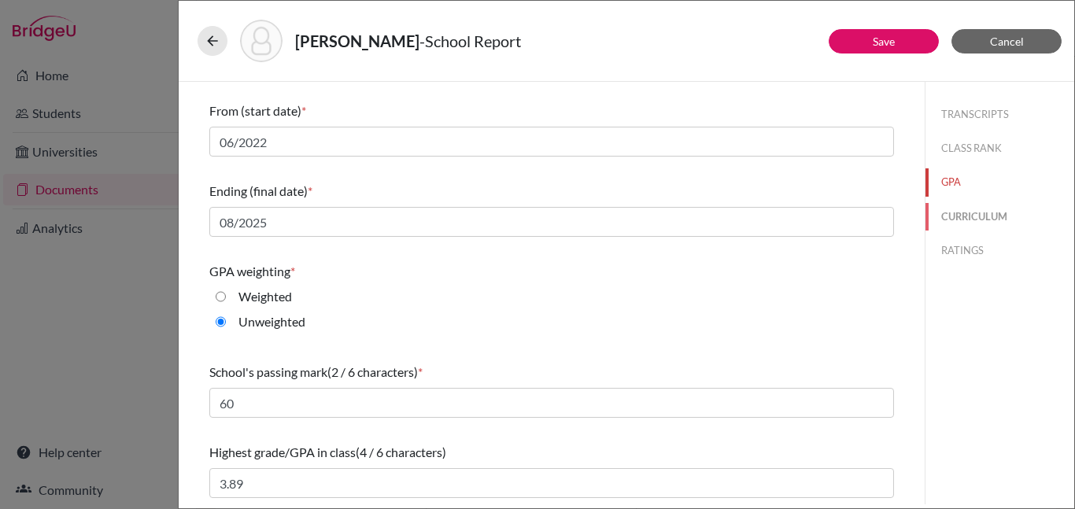
click at [981, 212] on button "CURRICULUM" at bounding box center [999, 217] width 149 height 28
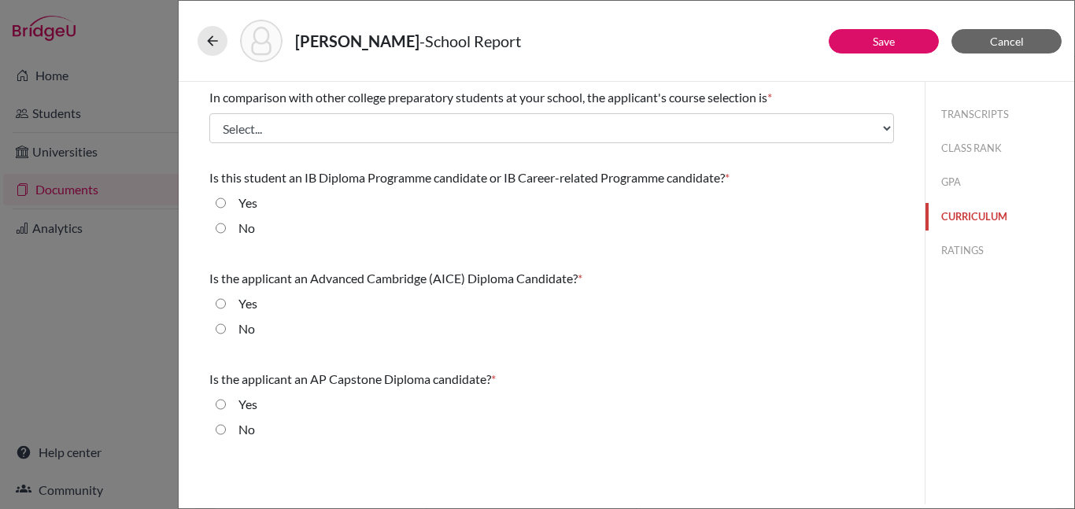
scroll to position [0, 0]
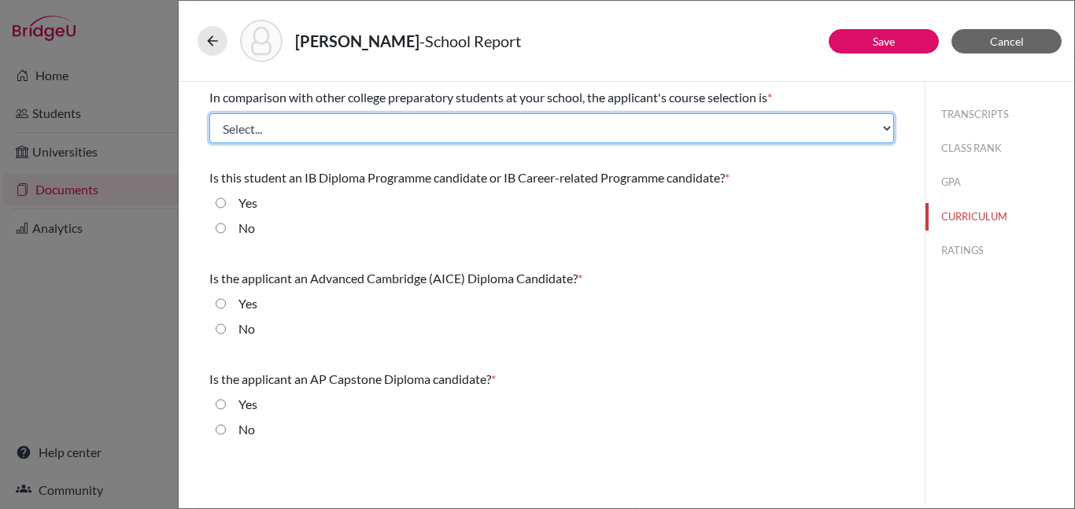
click at [888, 124] on select "Select... Less than demanding Average [PERSON_NAME] Very demanding Most demandi…" at bounding box center [551, 128] width 684 height 30
select select "3"
click at [209, 113] on select "Select... Less than demanding Average [PERSON_NAME] Very demanding Most demandi…" at bounding box center [551, 128] width 684 height 30
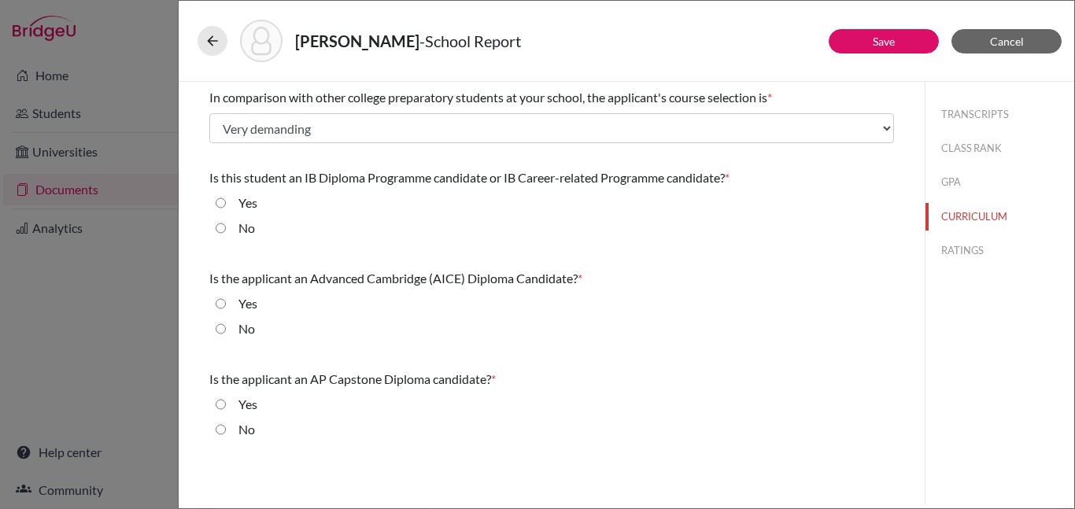
click at [221, 227] on input "No" at bounding box center [221, 228] width 10 height 19
radio input "true"
click at [221, 328] on input "No" at bounding box center [221, 328] width 10 height 19
radio input "true"
click at [223, 427] on input "No" at bounding box center [221, 429] width 10 height 19
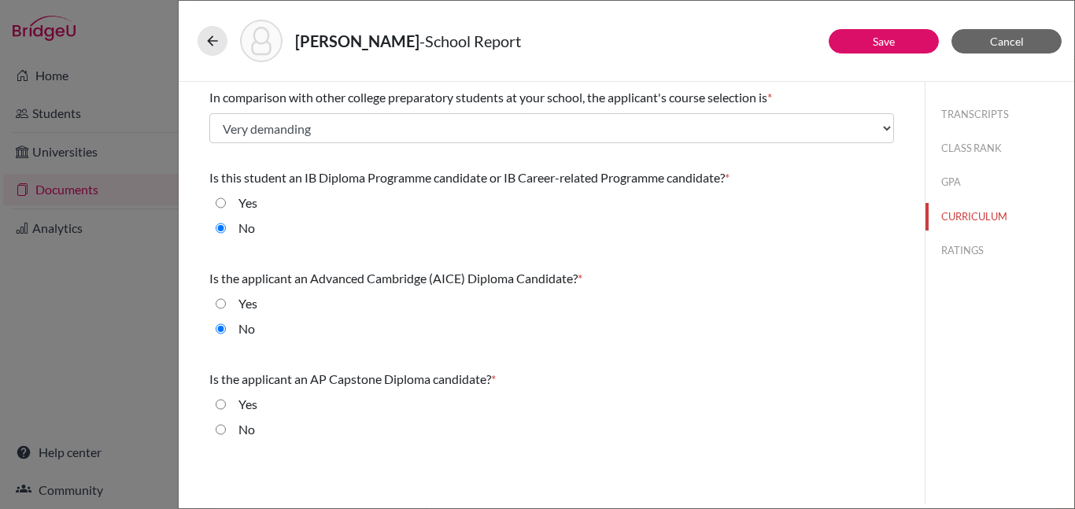
radio input "true"
click at [971, 249] on button "RATINGS" at bounding box center [999, 251] width 149 height 28
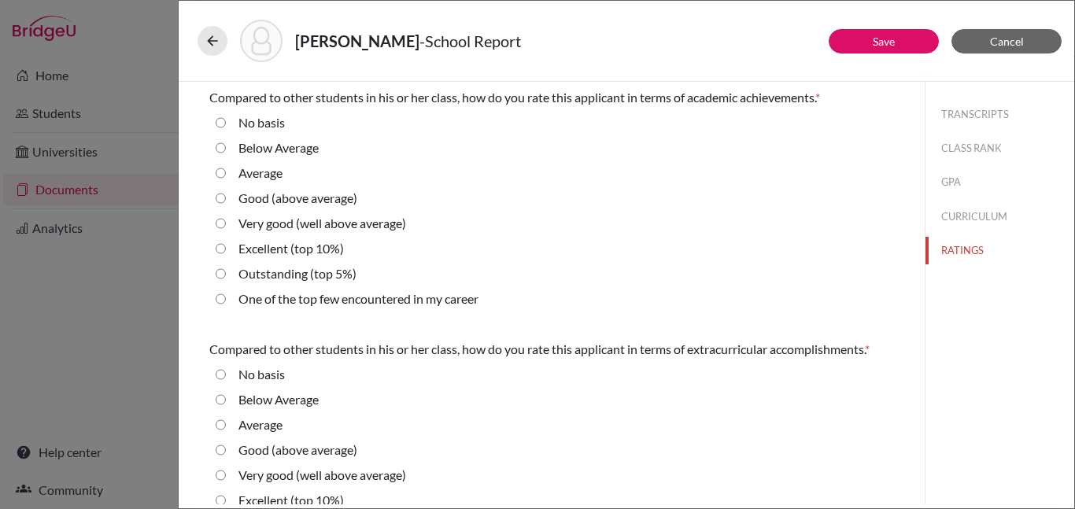
click at [219, 249] on 10\%\) "Excellent (top 10%)" at bounding box center [221, 248] width 10 height 19
radio 10\%\) "true"
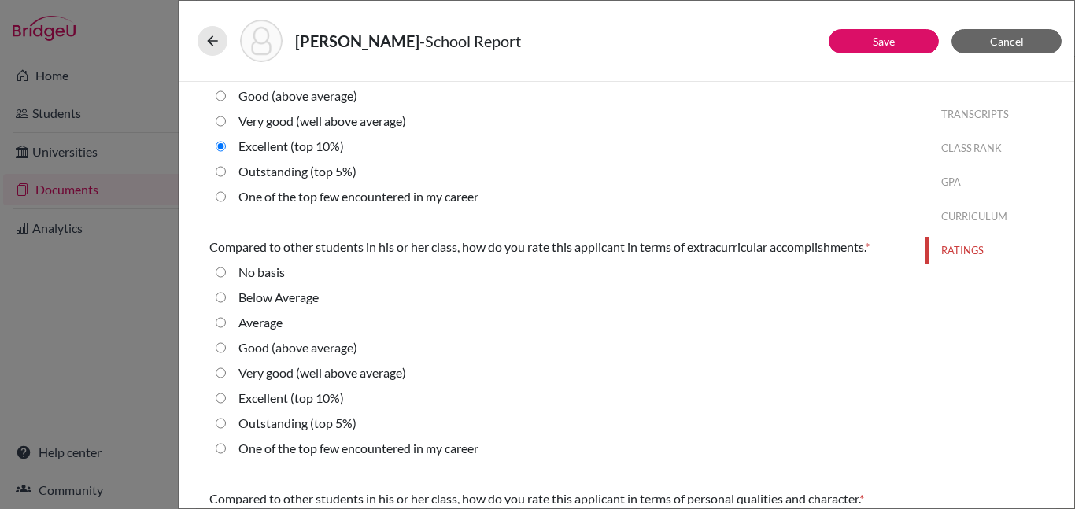
scroll to position [106, 0]
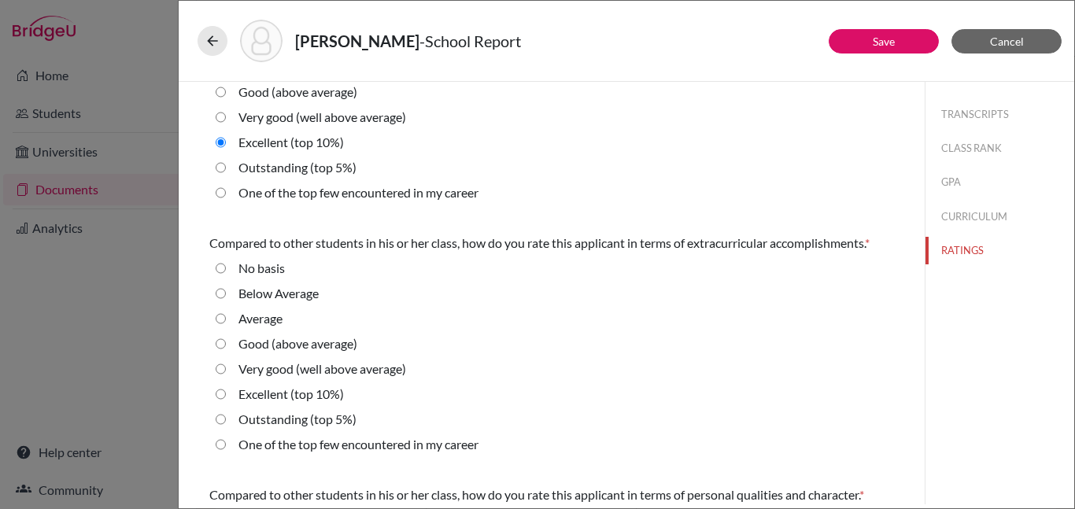
click at [220, 368] on average\) "Very good (well above average)" at bounding box center [221, 369] width 10 height 19
radio average\) "true"
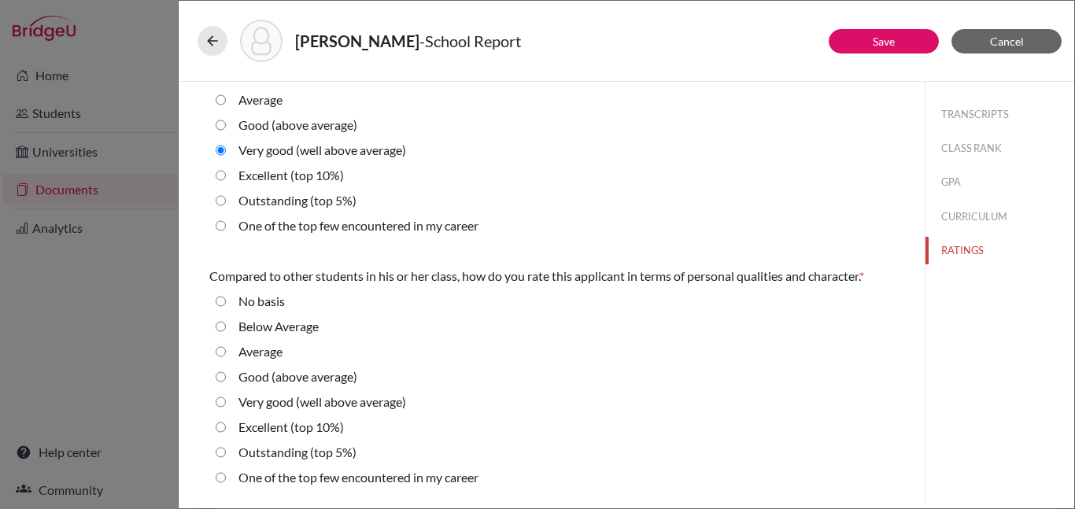
scroll to position [330, 0]
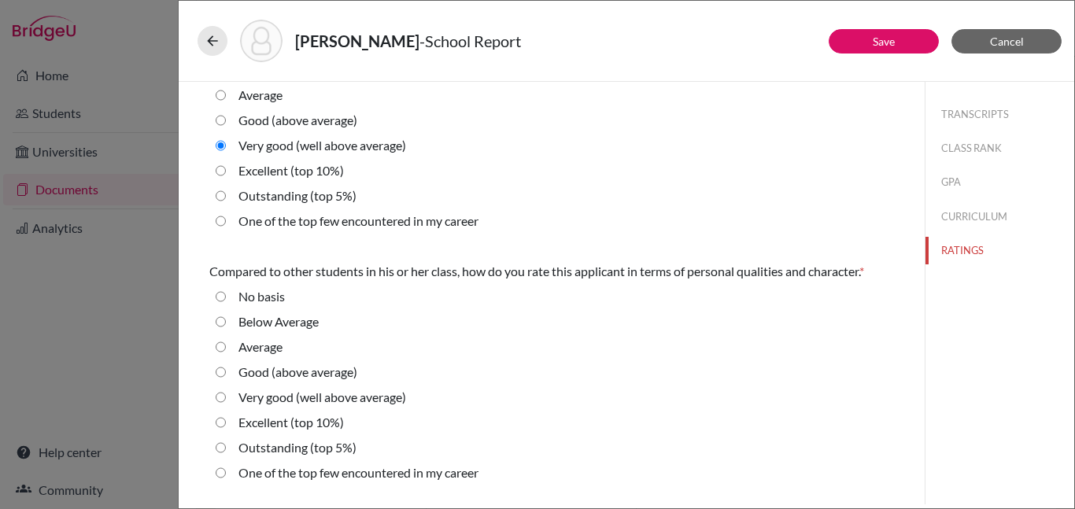
click at [222, 398] on average\) "Very good (well above average)" at bounding box center [221, 397] width 10 height 19
radio average\) "true"
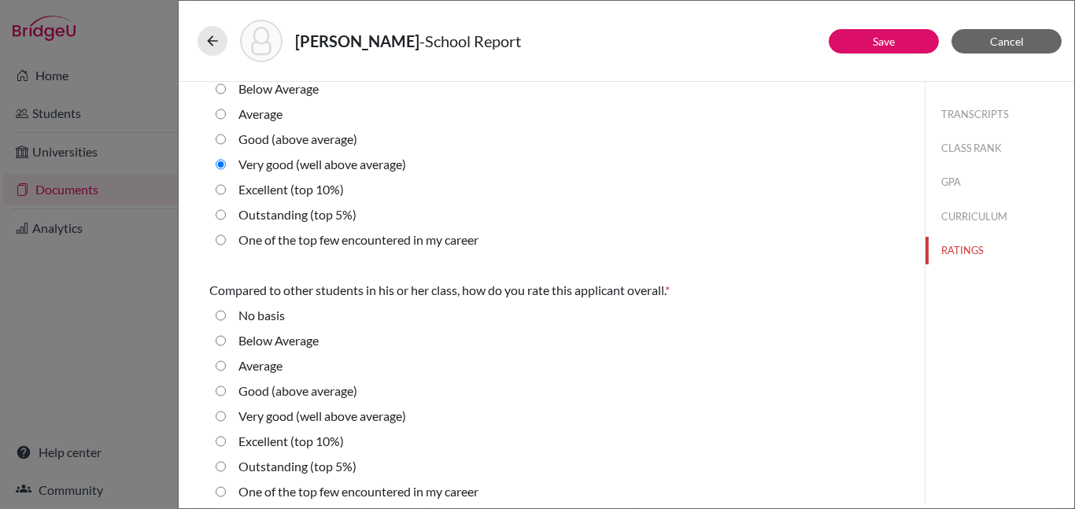
scroll to position [572, 0]
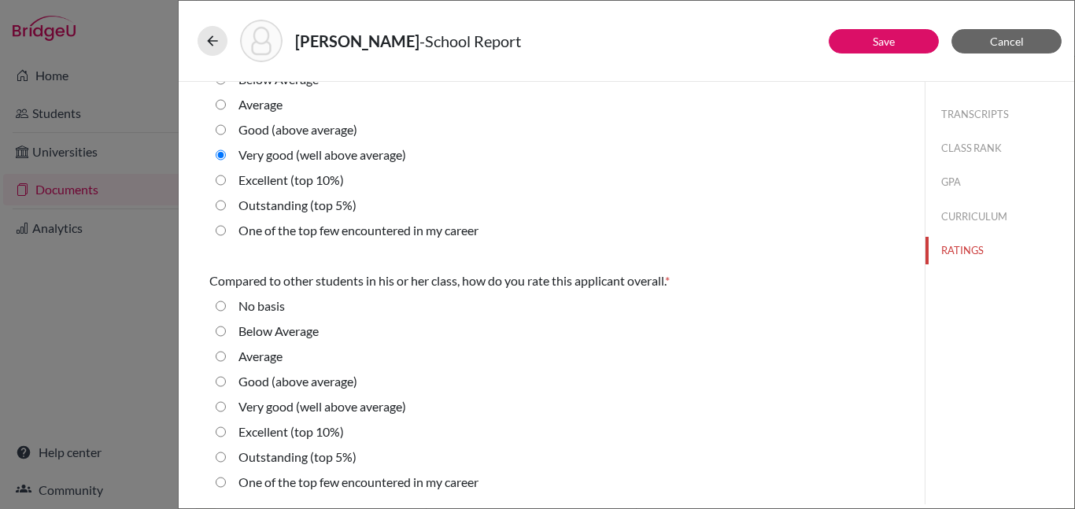
click at [219, 431] on 10\%\) "Excellent (top 10%)" at bounding box center [221, 431] width 10 height 19
radio 10\%\) "true"
click at [880, 38] on link "Save" at bounding box center [884, 41] width 22 height 13
select select "1"
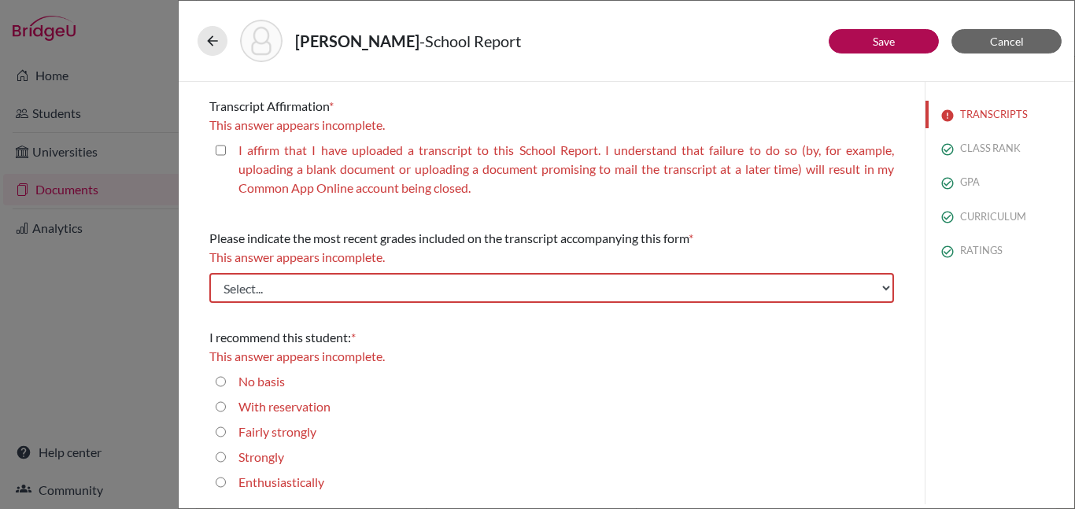
scroll to position [0, 0]
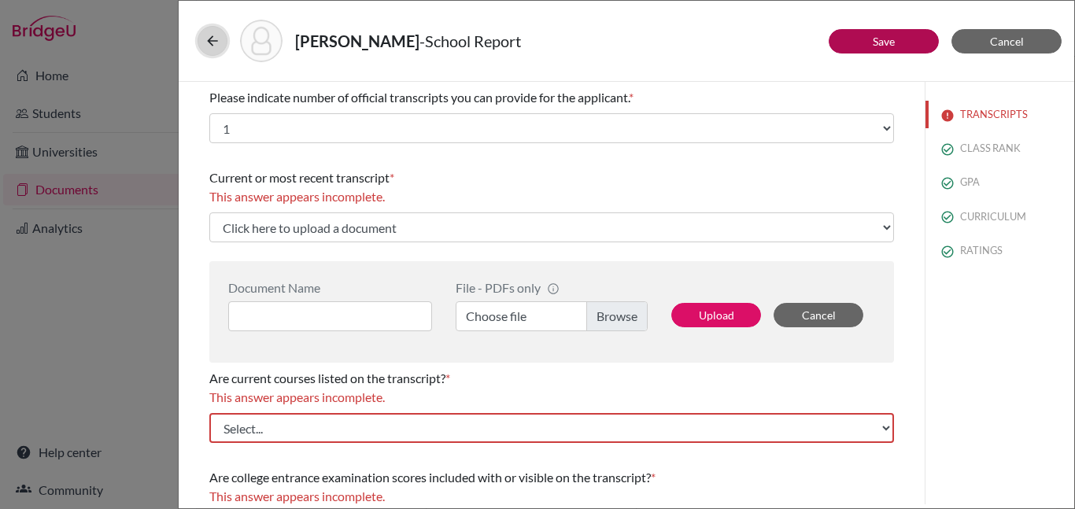
click at [212, 35] on icon at bounding box center [213, 41] width 16 height 16
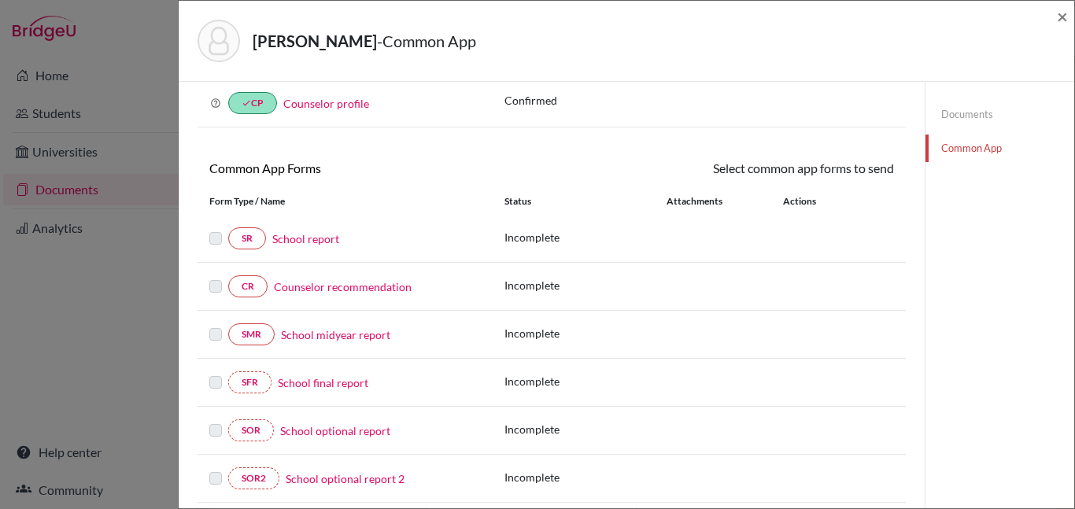
scroll to position [98, 0]
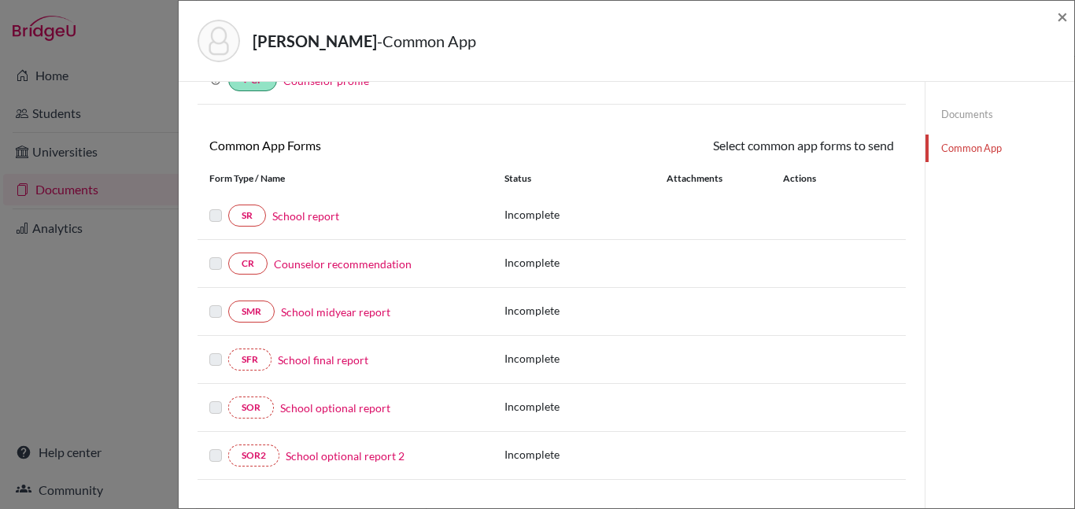
click at [337, 264] on link "Counselor recommendation" at bounding box center [343, 264] width 138 height 17
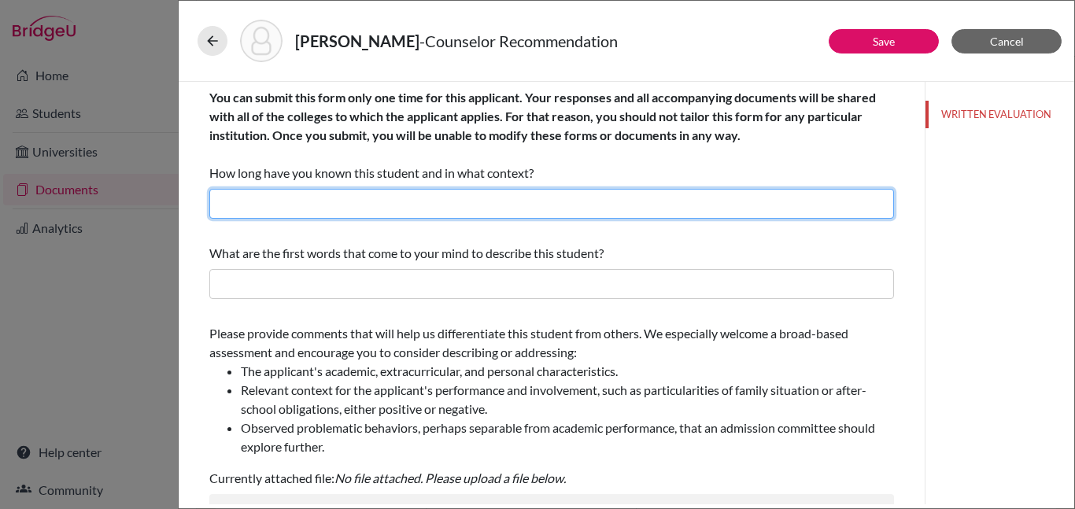
click at [252, 199] on input "text" at bounding box center [551, 204] width 684 height 30
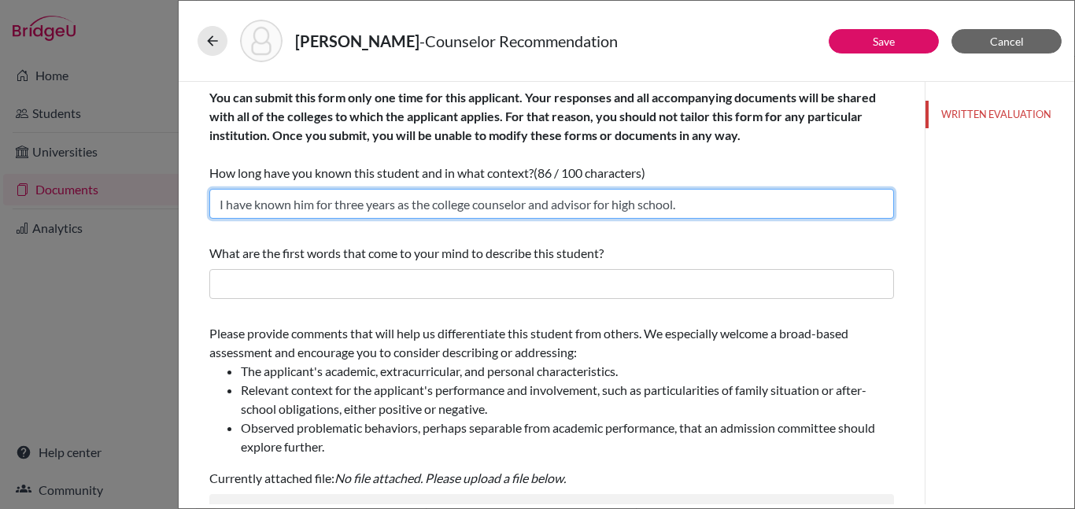
click at [556, 207] on input "I have known him for three years as the college counselor and advisor for high …" at bounding box center [551, 204] width 684 height 30
click at [752, 205] on input "I have known him for three years as the college counselor and academic advisor …" at bounding box center [551, 204] width 684 height 30
click at [754, 202] on input "I have known him for three years as the college counselor and academic advisor …" at bounding box center [551, 204] width 684 height 30
paste input "I meet weekly for 60-minute college and career readiness sessions for grades ni…"
click at [746, 205] on input "I have known him for three years as the college counselor and academic advisor …" at bounding box center [551, 204] width 684 height 30
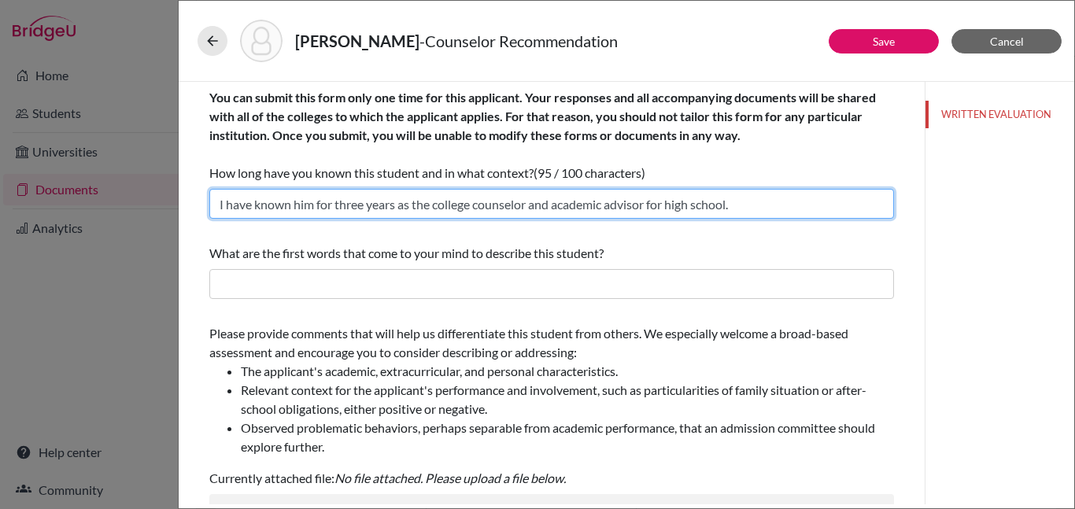
paste input "I meet weekly for 60-minute advisory session for grades 9th - 12th . Taught him…"
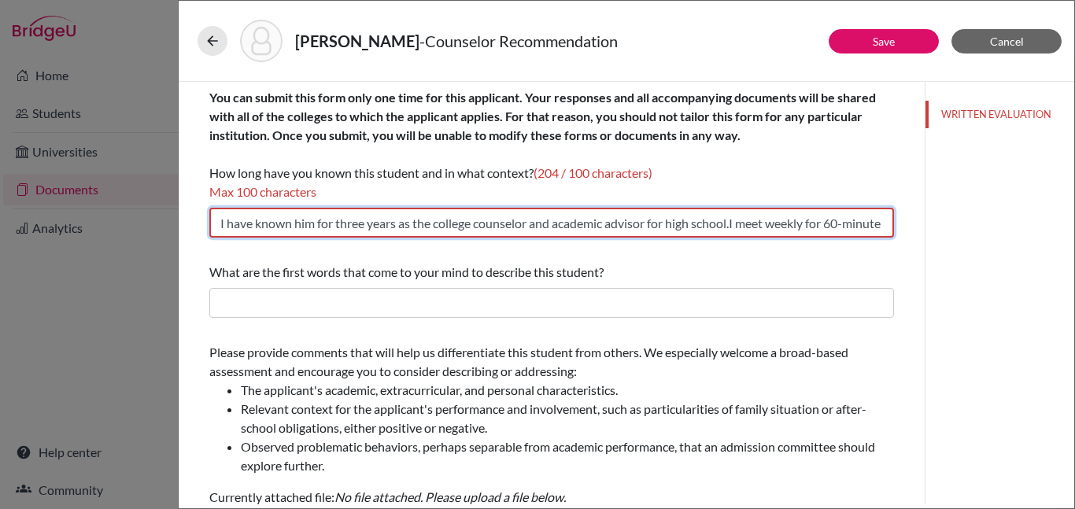
click at [334, 222] on input "I have known him for three years as the college counselor and academic advisor …" at bounding box center [551, 223] width 684 height 30
click at [227, 225] on input "three years as the college counselor and academic advisor for high school.I mee…" at bounding box center [551, 223] width 684 height 30
click at [596, 223] on input "3 years as the college counselor and academic advisor for high school.I meet we…" at bounding box center [551, 223] width 684 height 30
click at [550, 225] on input "3 years as the college counselor and academic advisor.I meet weekly for 60-minu…" at bounding box center [551, 223] width 684 height 30
click at [577, 224] on input "3 years as the college counselor and academic advisor. Weekly for 60-minute adv…" at bounding box center [551, 223] width 684 height 30
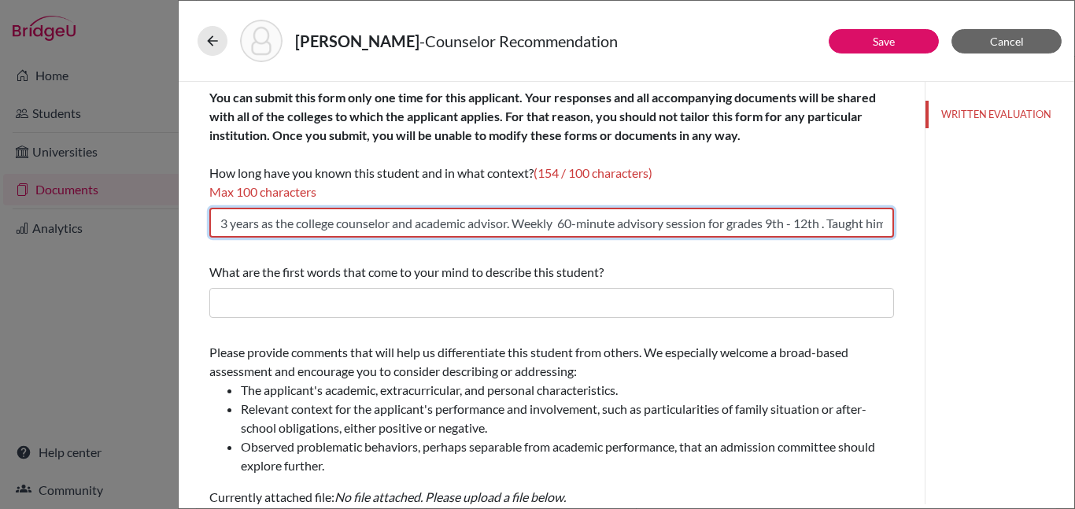
click at [828, 223] on input "3 years as the college counselor and academic advisor. Weekly 60-minute advisor…" at bounding box center [551, 223] width 684 height 30
click at [781, 224] on input "3 years as the college counselor and academic advisor. Weekly 60-minute advisor…" at bounding box center [551, 223] width 684 height 30
click at [512, 225] on input "3 years as the college counselor and academic advisor. Weekly 60-minute advisor…" at bounding box center [551, 223] width 684 height 30
drag, startPoint x: 218, startPoint y: 225, endPoint x: 814, endPoint y: 226, distance: 596.4
click at [814, 226] on input "3 years as the college counselor. Weekly 60-minute advisory session . Taught Ca…" at bounding box center [551, 223] width 684 height 30
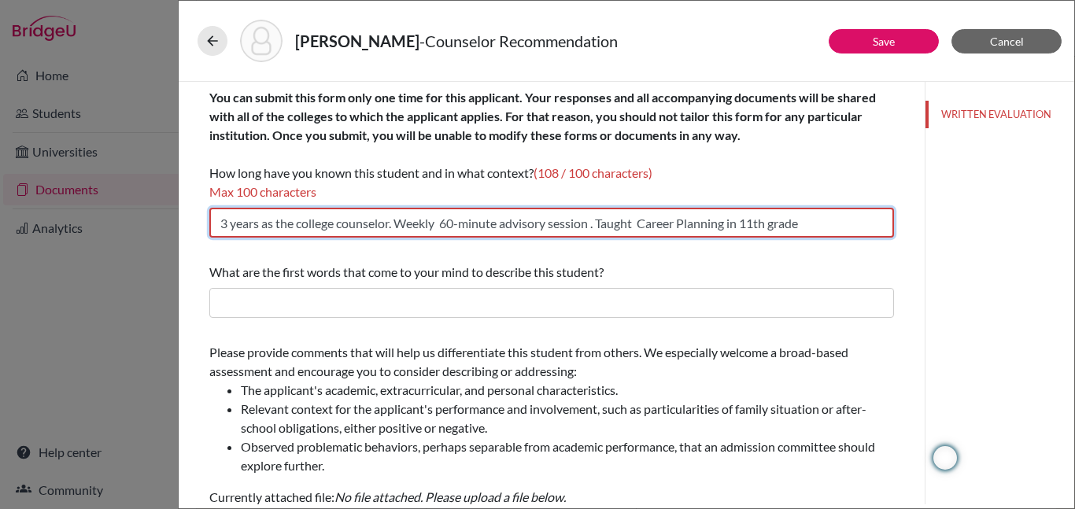
type input "3 years as the college counselor. Weekly 60-minute advisory session . Taught Ca…"
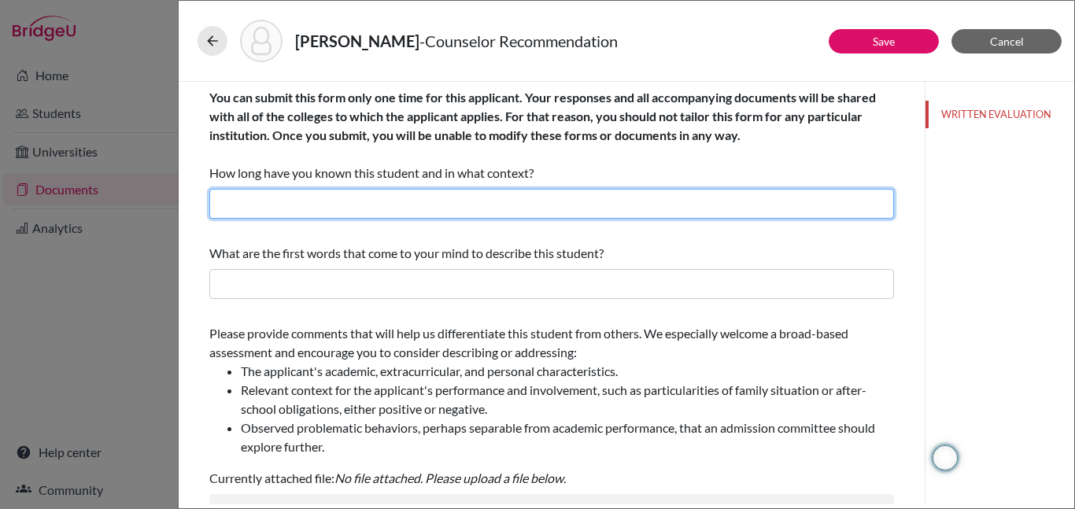
click at [296, 205] on input "text" at bounding box center [551, 204] width 684 height 30
paste input "3 years, college counselor. Weekly 60-minute advisory session . Taught Career P…"
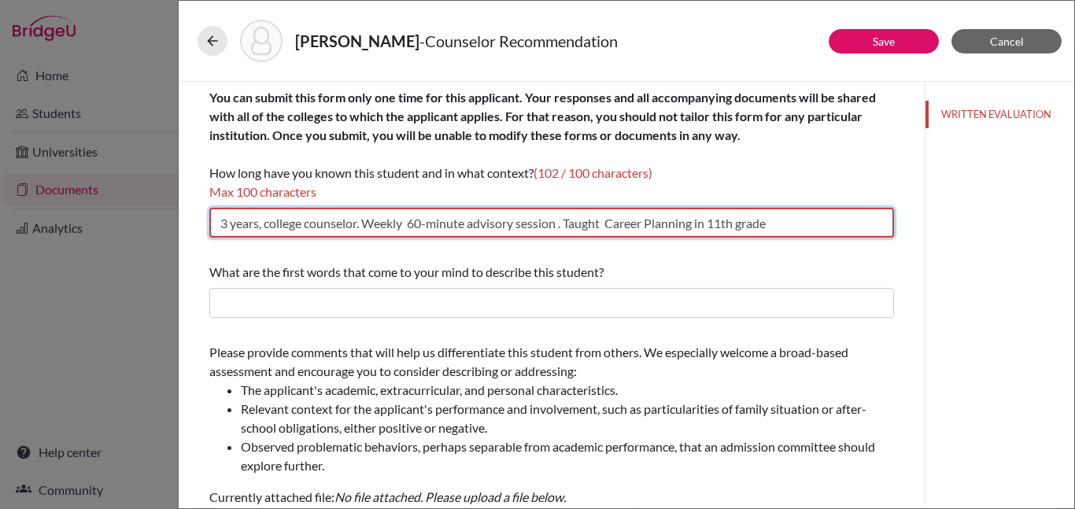
click at [740, 223] on input "3 years, college counselor. Weekly 60-minute advisory session . Taught Career P…" at bounding box center [551, 223] width 684 height 30
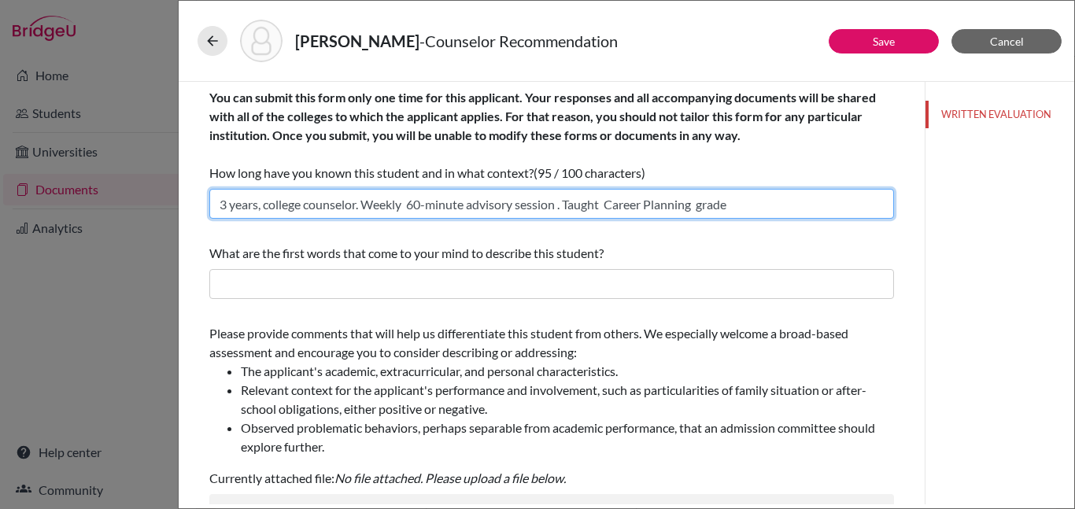
click at [750, 207] on input "3 years, college counselor. Weekly 60-minute advisory session . Taught Career P…" at bounding box center [551, 204] width 684 height 30
click at [703, 205] on input "3 years, college counselor. Weekly 60-minute advisory session . Taught Career P…" at bounding box center [551, 204] width 684 height 30
type input "3 years, college counselor. Weekly 60-minute advisory session . Taught Career P…"
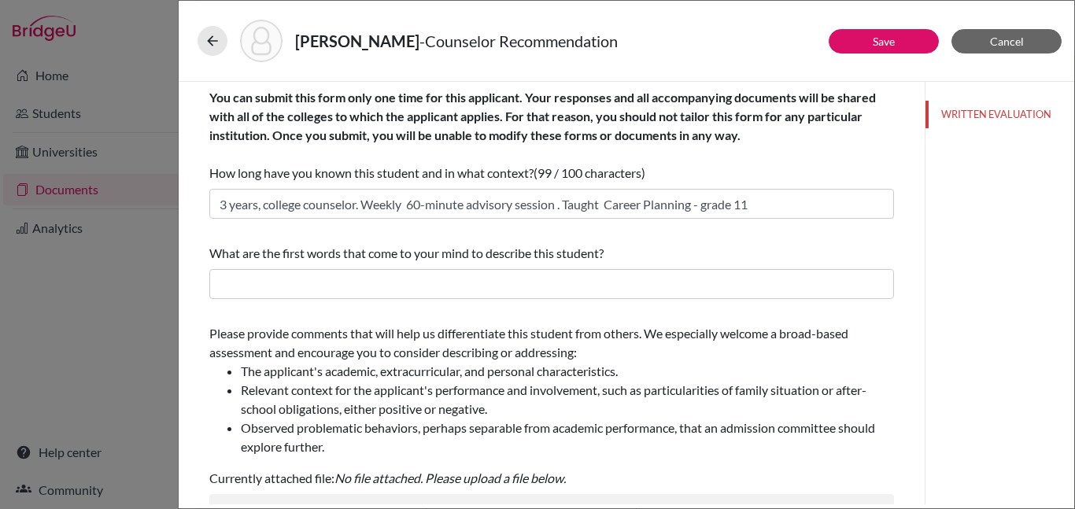
click at [697, 250] on div "What are the first words that come to your mind to describe this student?" at bounding box center [551, 253] width 684 height 19
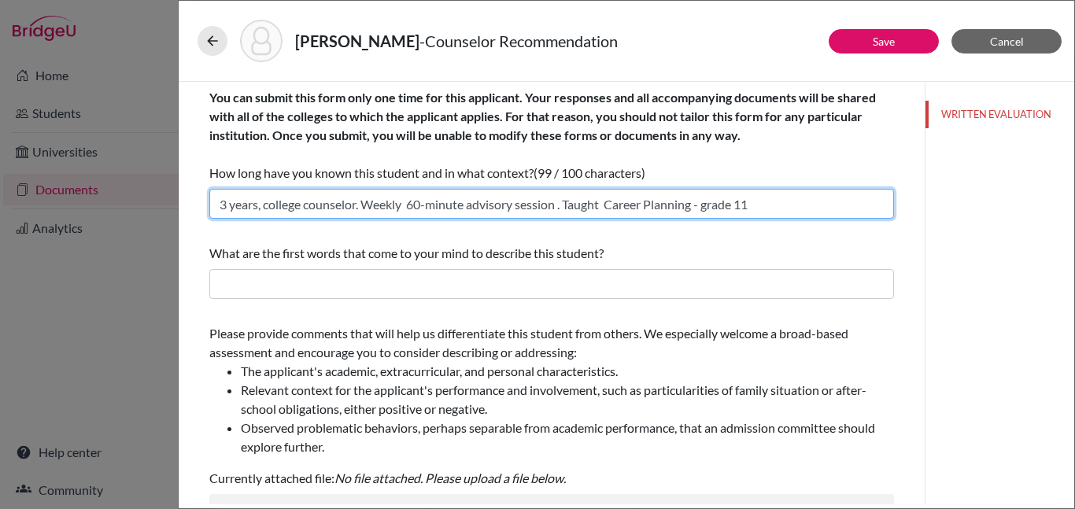
drag, startPoint x: 218, startPoint y: 205, endPoint x: 764, endPoint y: 220, distance: 546.2
click at [764, 220] on div "You can submit this form only one time for this applicant. Your responses and a…" at bounding box center [551, 153] width 684 height 143
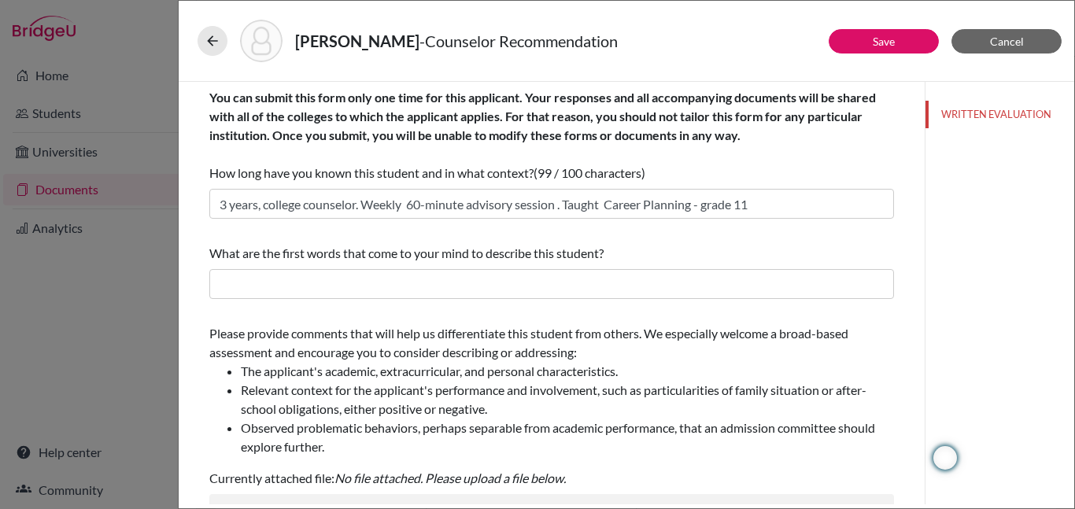
click at [556, 227] on div "You can submit this form only one time for this applicant. Your responses and a…" at bounding box center [551, 476] width 684 height 789
